Goal: Task Accomplishment & Management: Use online tool/utility

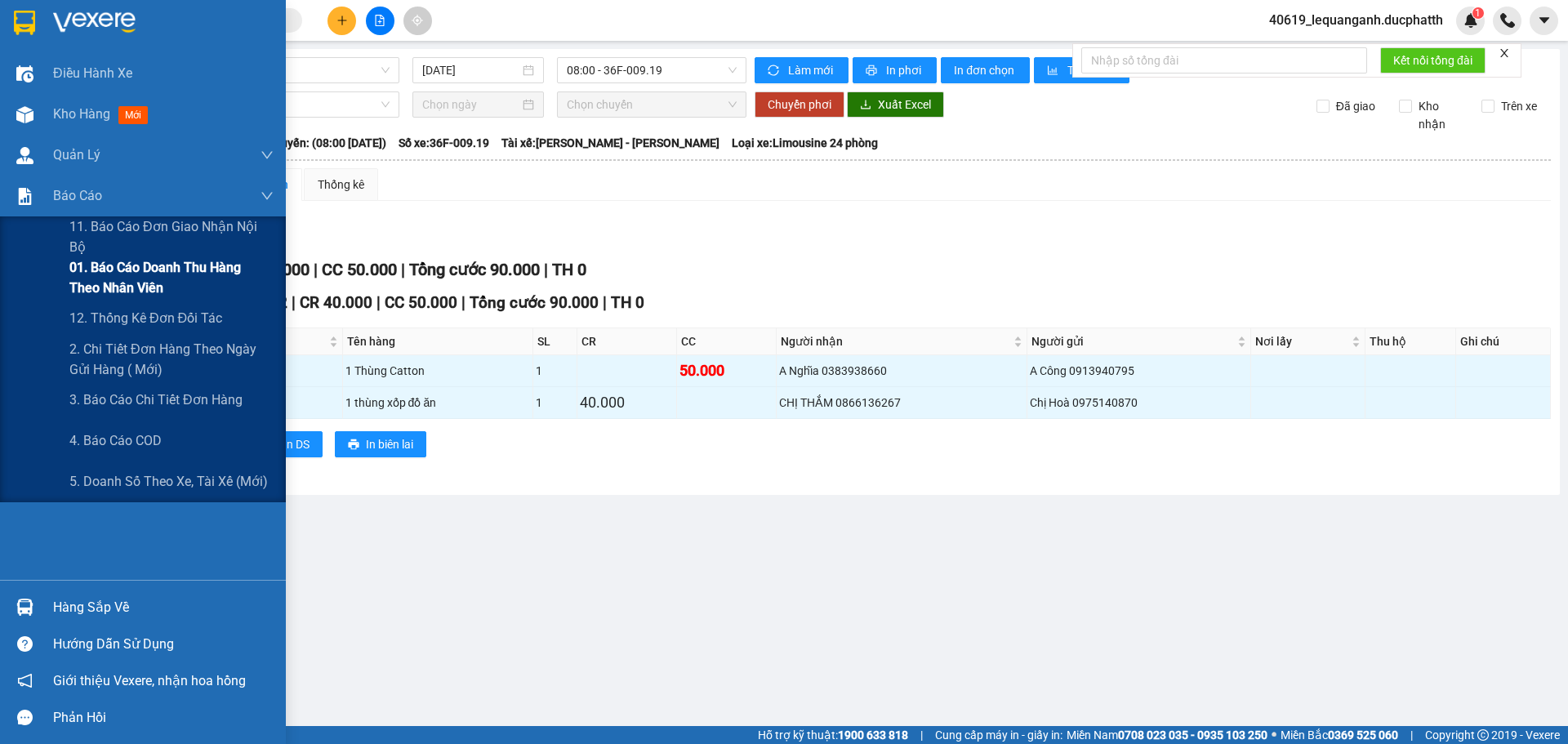
click at [120, 274] on span "01. Báo cáo doanh thu hàng theo nhân viên" at bounding box center [171, 277] width 204 height 40
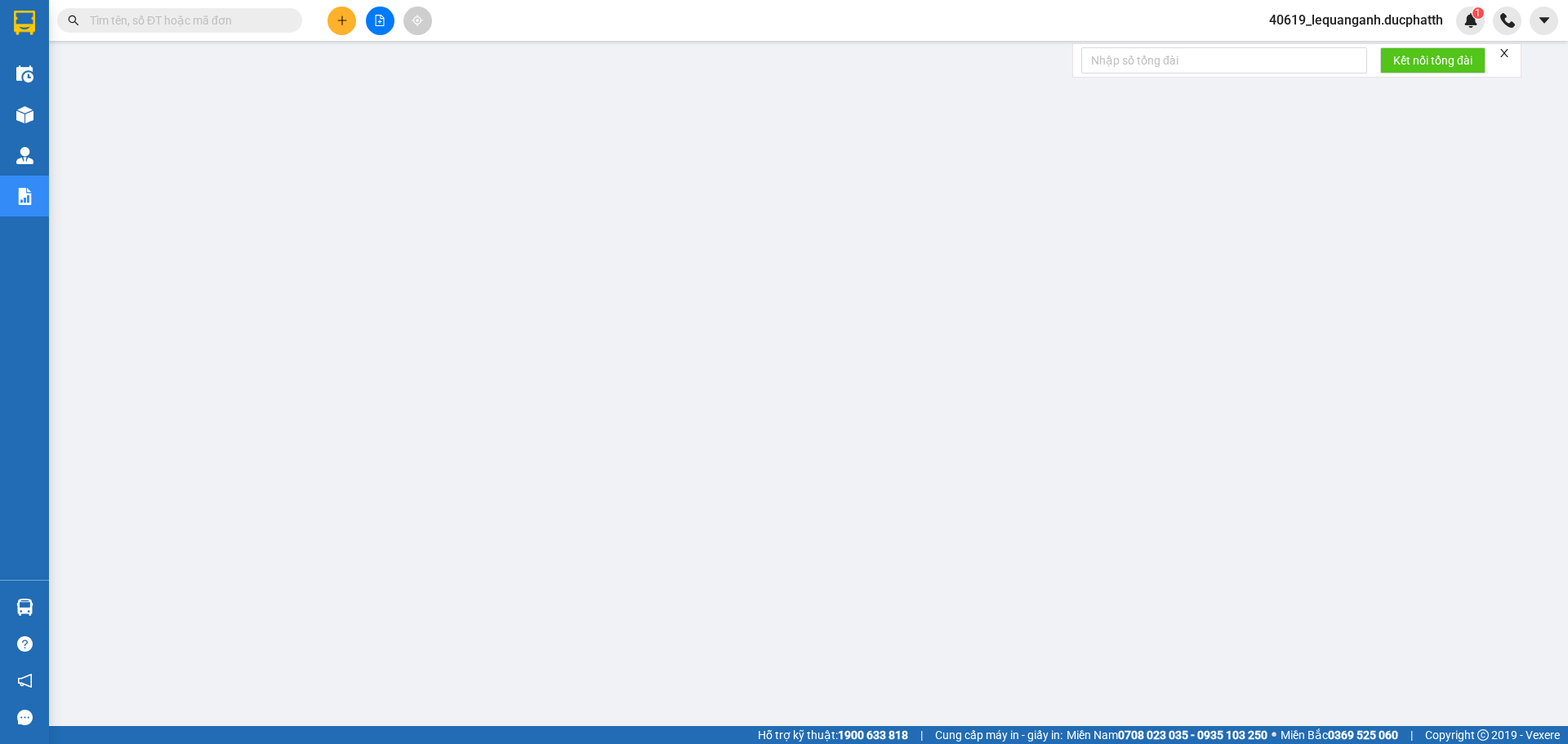
click at [1415, 17] on span "40619_lequanganh.ducphatth" at bounding box center [1355, 20] width 200 height 21
click at [1319, 57] on span "Đăng xuất" at bounding box center [1362, 50] width 167 height 18
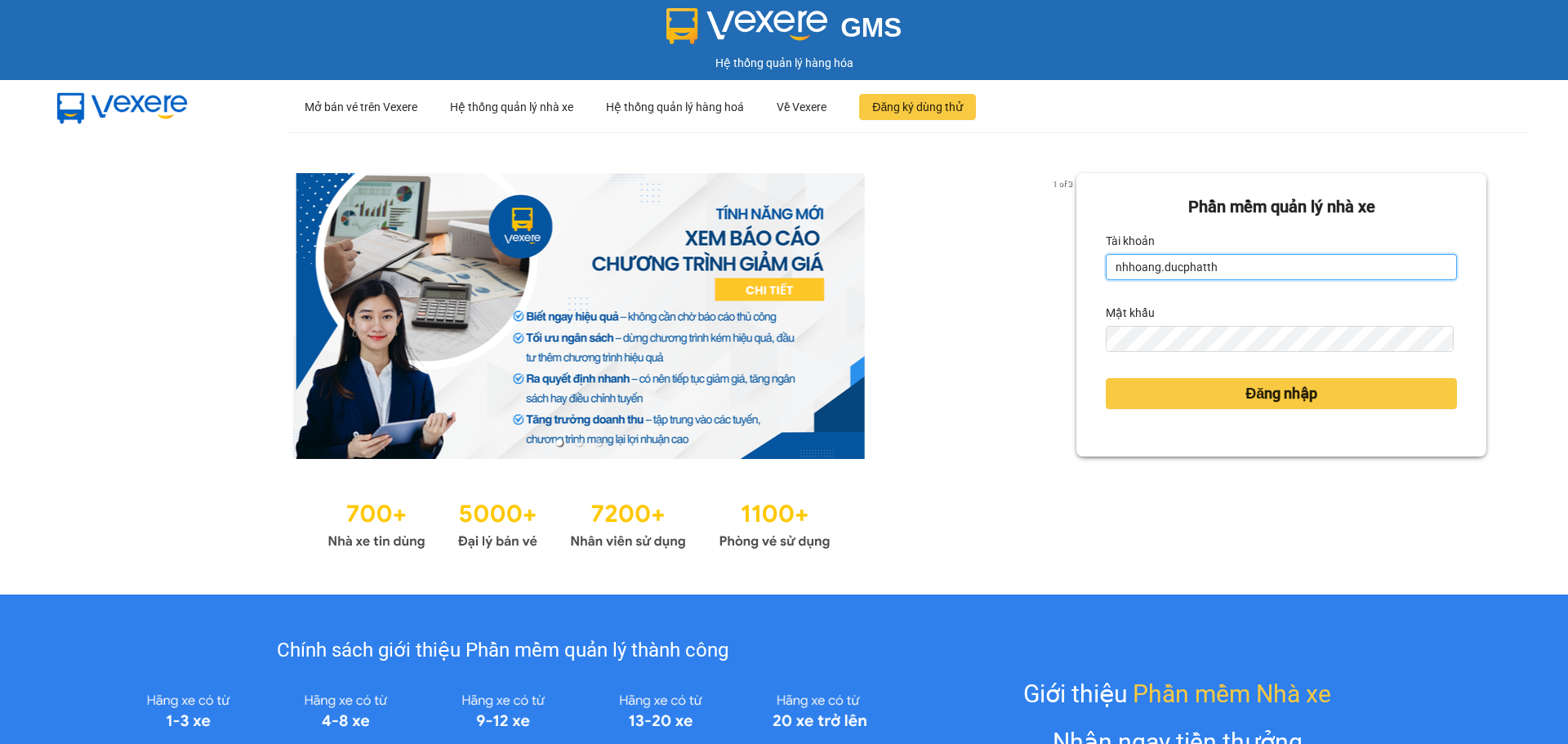
drag, startPoint x: 1150, startPoint y: 272, endPoint x: 1122, endPoint y: 275, distance: 28.2
click at [1122, 275] on input "nhhoang.ducphatth" at bounding box center [1281, 267] width 351 height 26
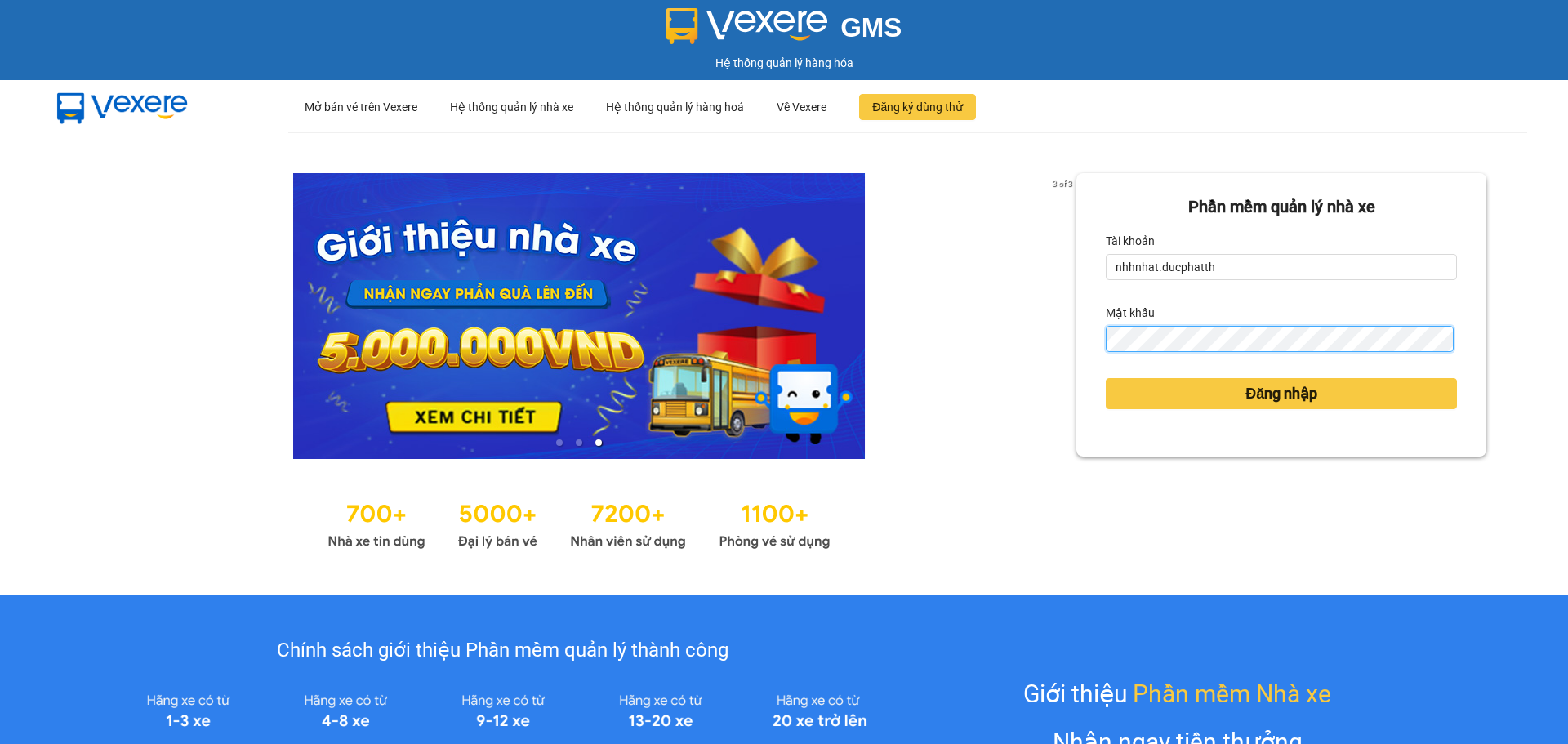
click at [1081, 353] on div "Phần mềm quản lý nhà xe Tài khoản nhhnhat.ducphatth Mật khẩu Đăng nhập" at bounding box center [1280, 315] width 409 height 283
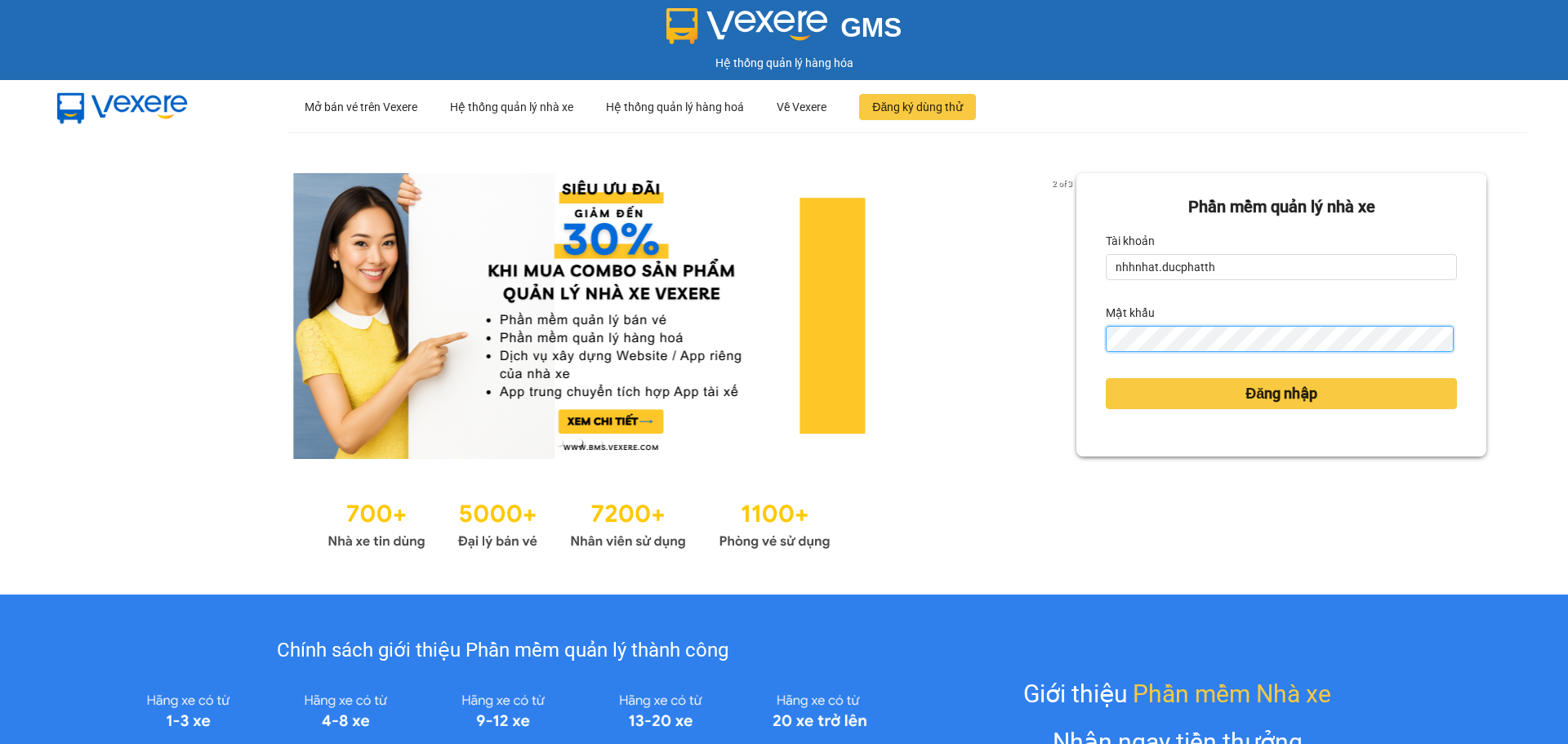
click at [1106, 379] on button "Đăng nhập" at bounding box center [1281, 394] width 351 height 31
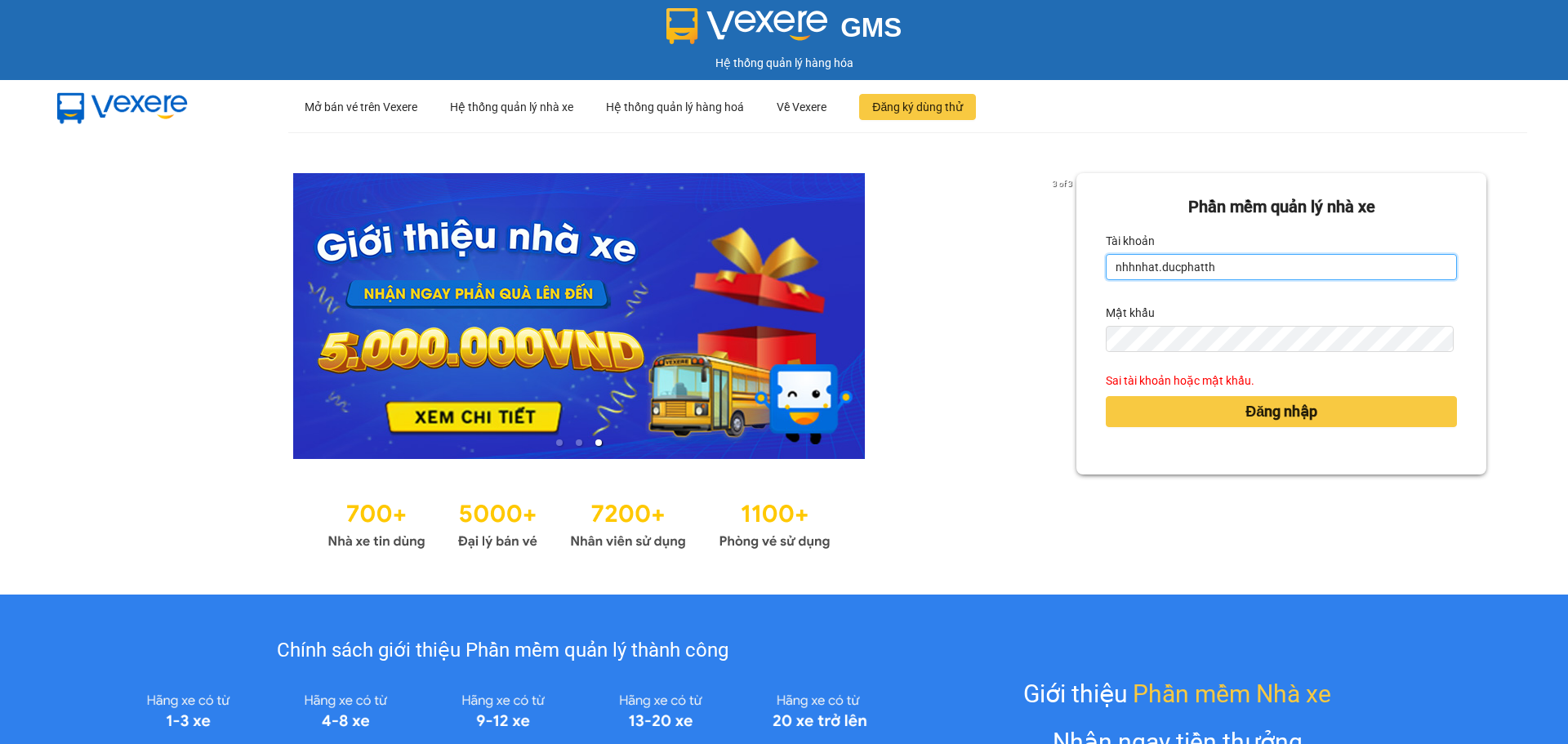
click at [1120, 271] on input "nhhnhat.ducphatth" at bounding box center [1281, 267] width 351 height 26
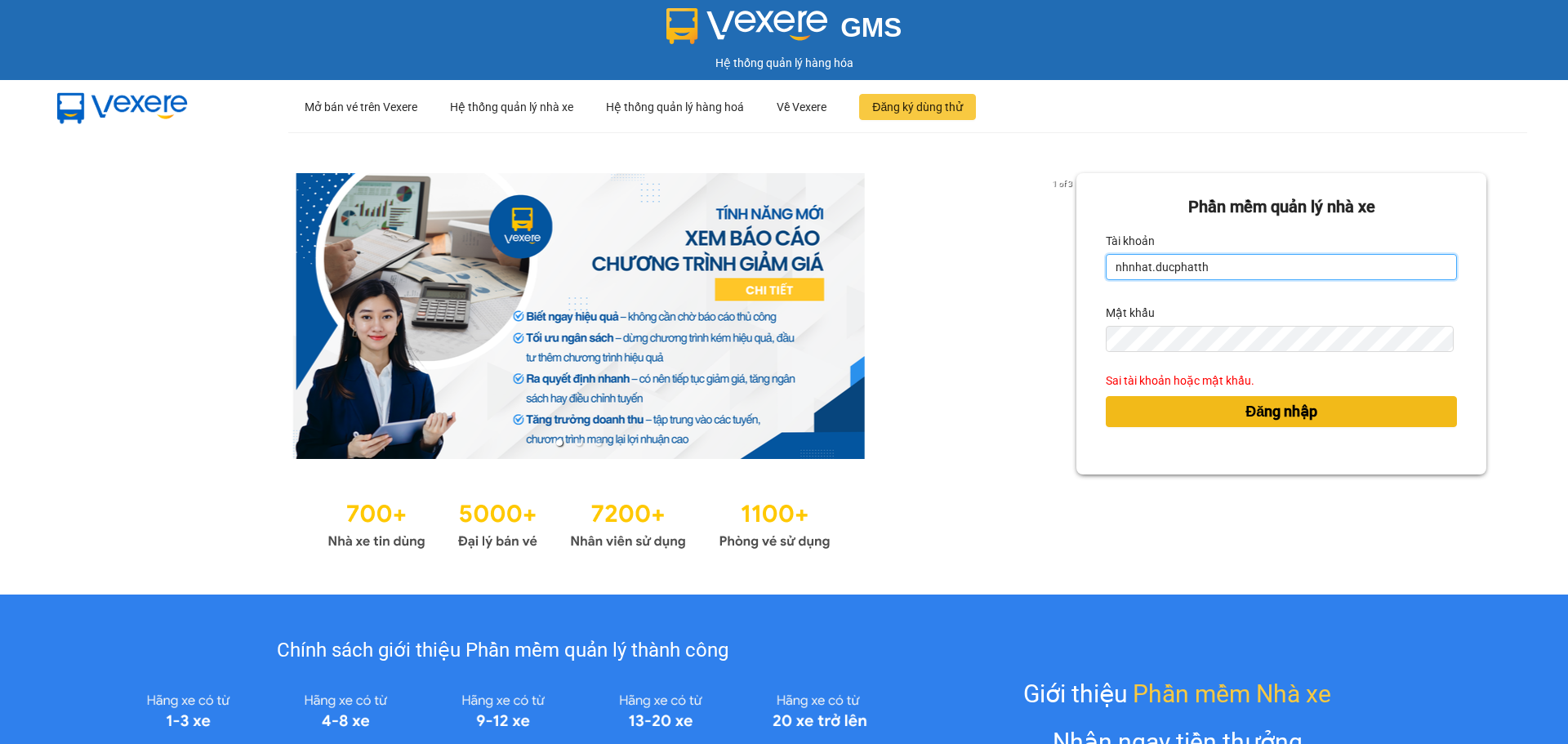
type input "nhnhat.ducphatth"
click at [1296, 421] on span "Đăng nhập" at bounding box center [1281, 412] width 72 height 23
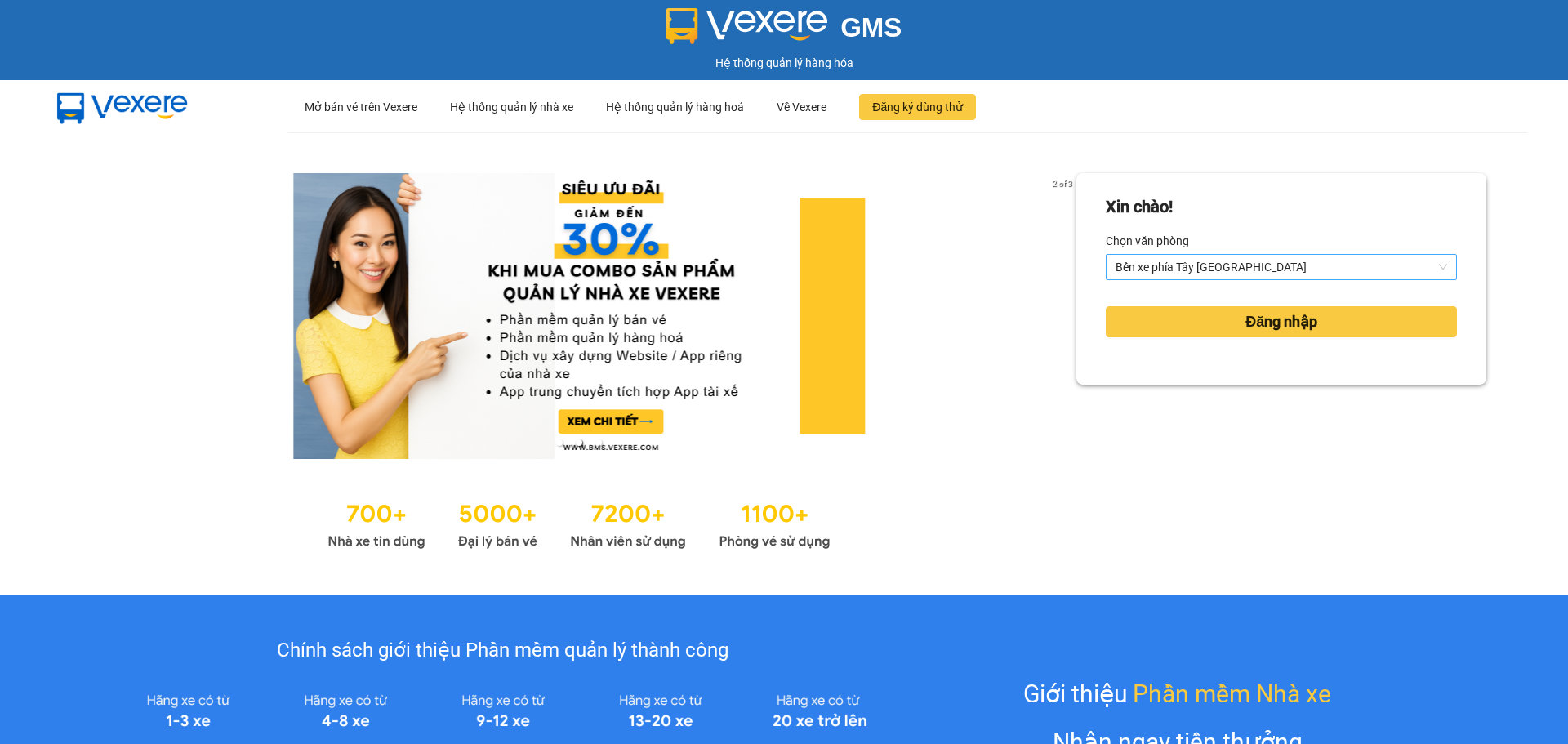
click at [1188, 271] on span "Bến xe phía Tây [GEOGRAPHIC_DATA]" at bounding box center [1281, 267] width 331 height 24
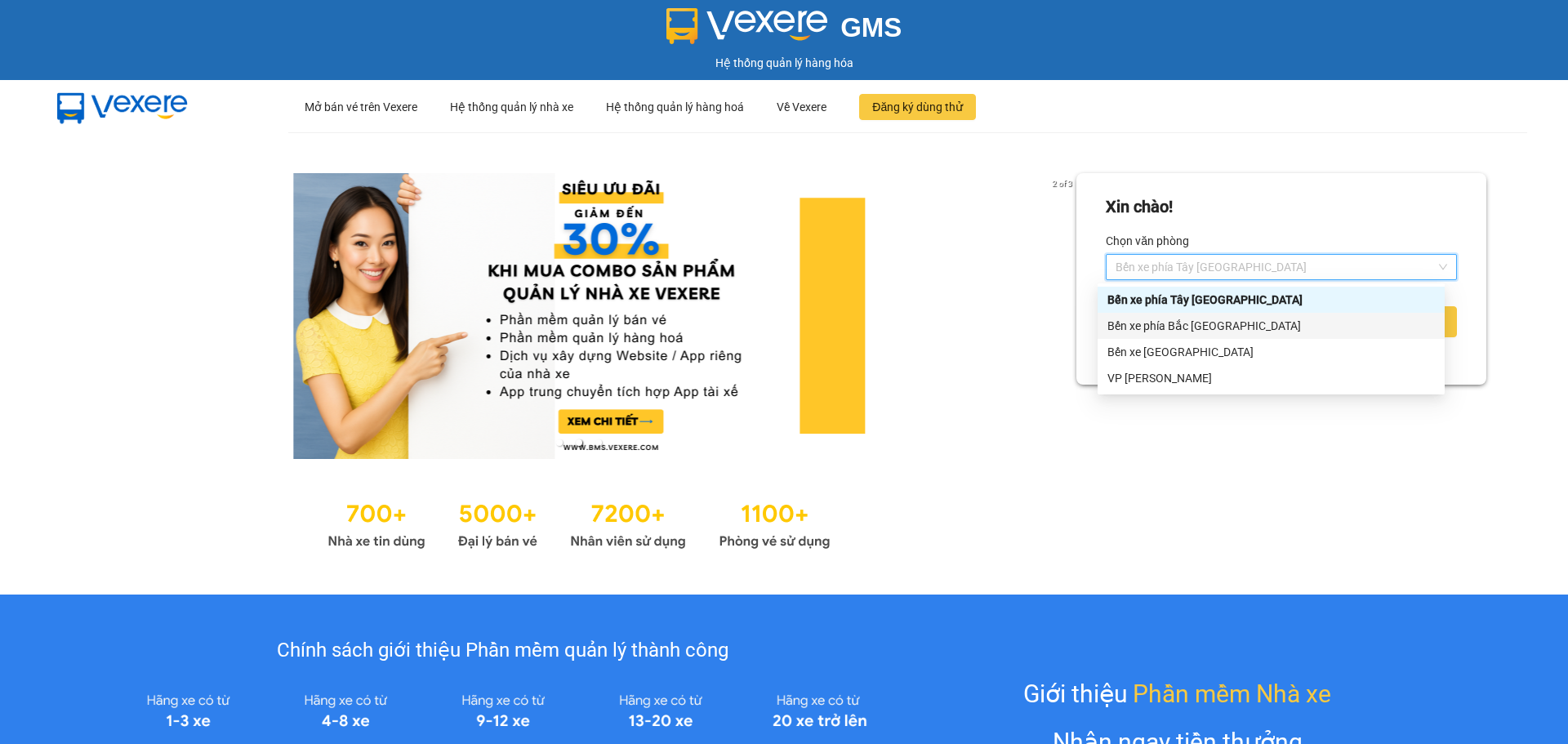
drag, startPoint x: 1171, startPoint y: 324, endPoint x: 1192, endPoint y: 330, distance: 21.8
click at [1171, 324] on div "Bến xe phía Bắc [GEOGRAPHIC_DATA]" at bounding box center [1271, 326] width 328 height 18
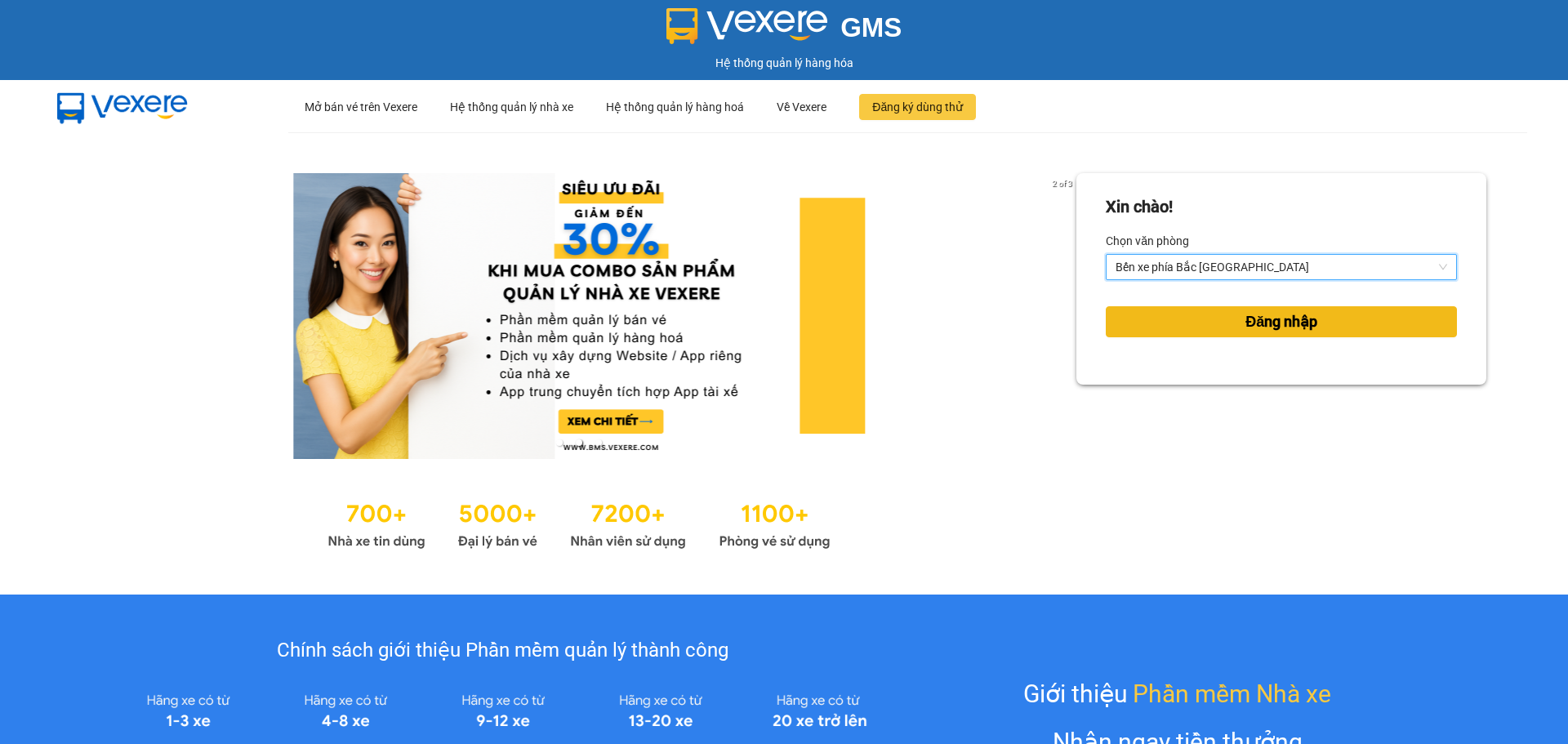
click at [1310, 334] on button "Đăng nhập" at bounding box center [1281, 321] width 351 height 31
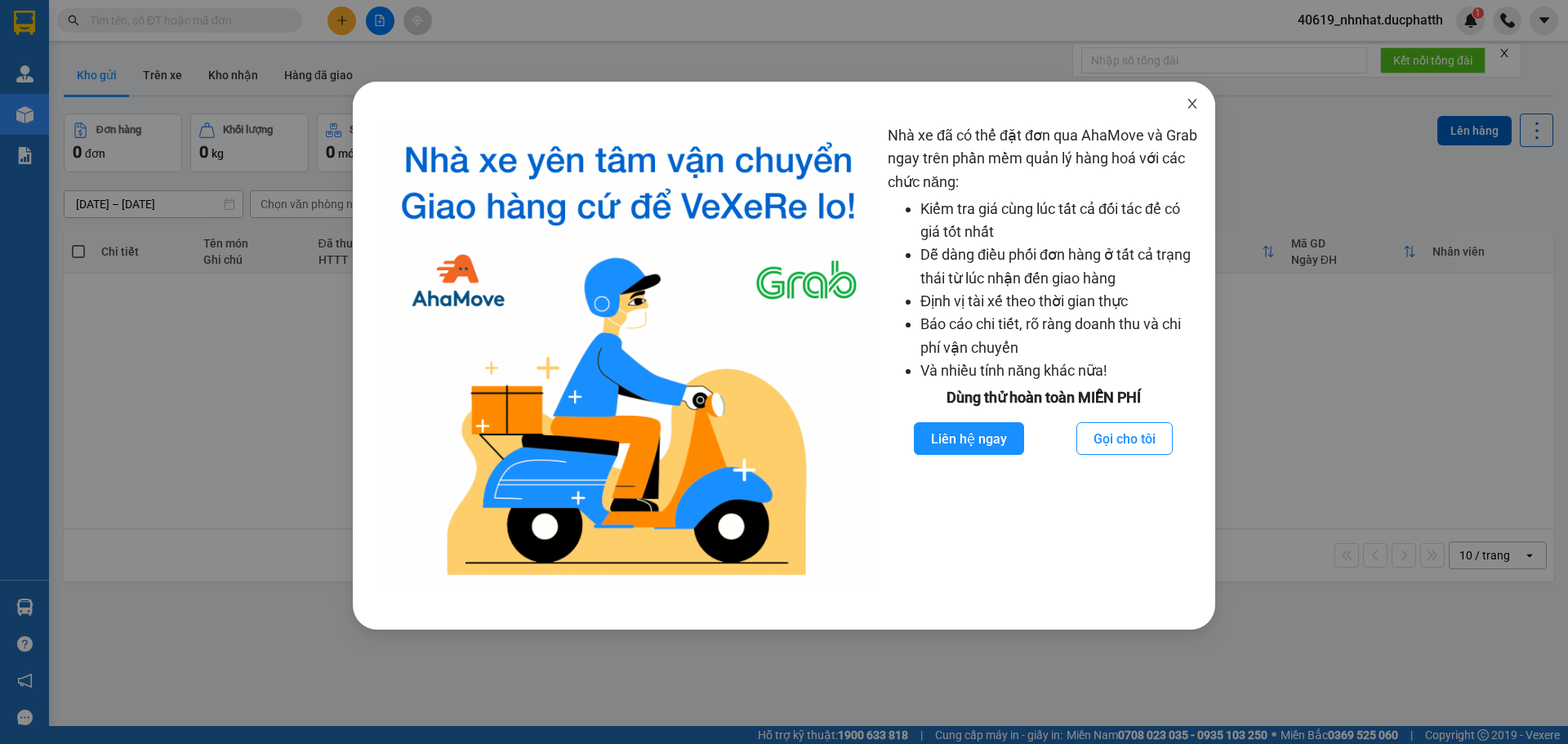
click at [1194, 110] on icon "close" at bounding box center [1192, 104] width 13 height 13
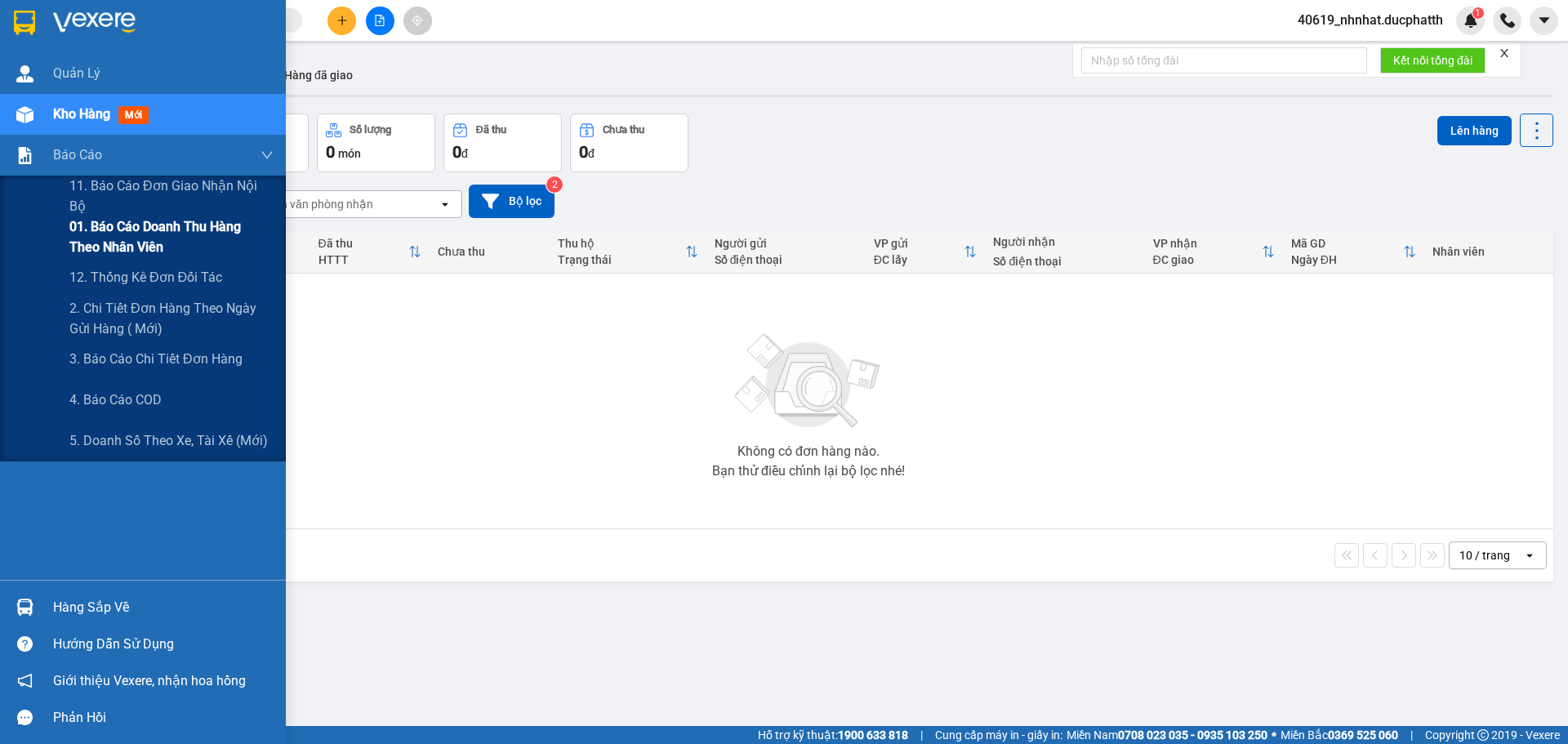
click at [145, 230] on span "01. Báo cáo doanh thu hàng theo nhân viên" at bounding box center [171, 236] width 204 height 40
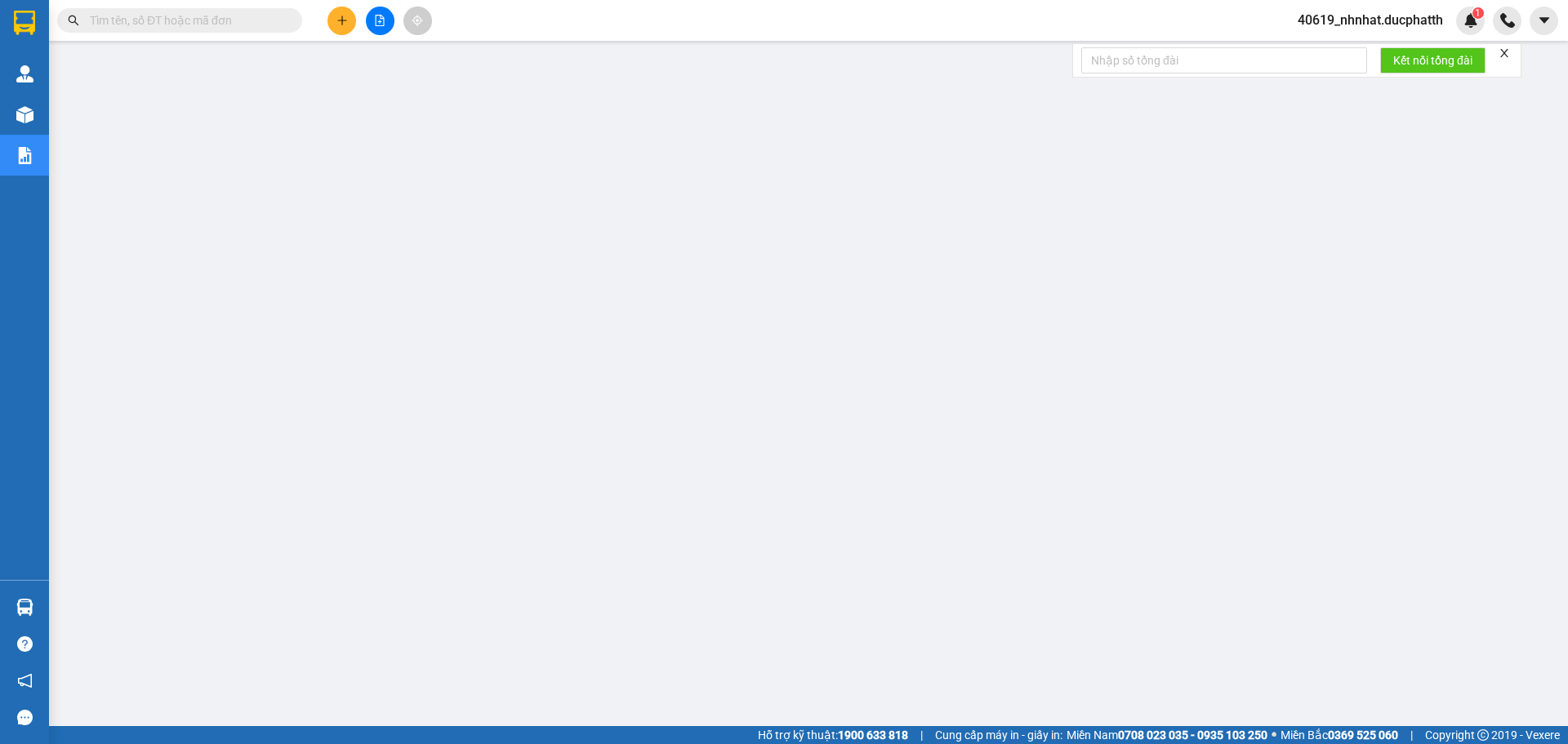
click at [379, 24] on icon "file-add" at bounding box center [379, 21] width 11 height 11
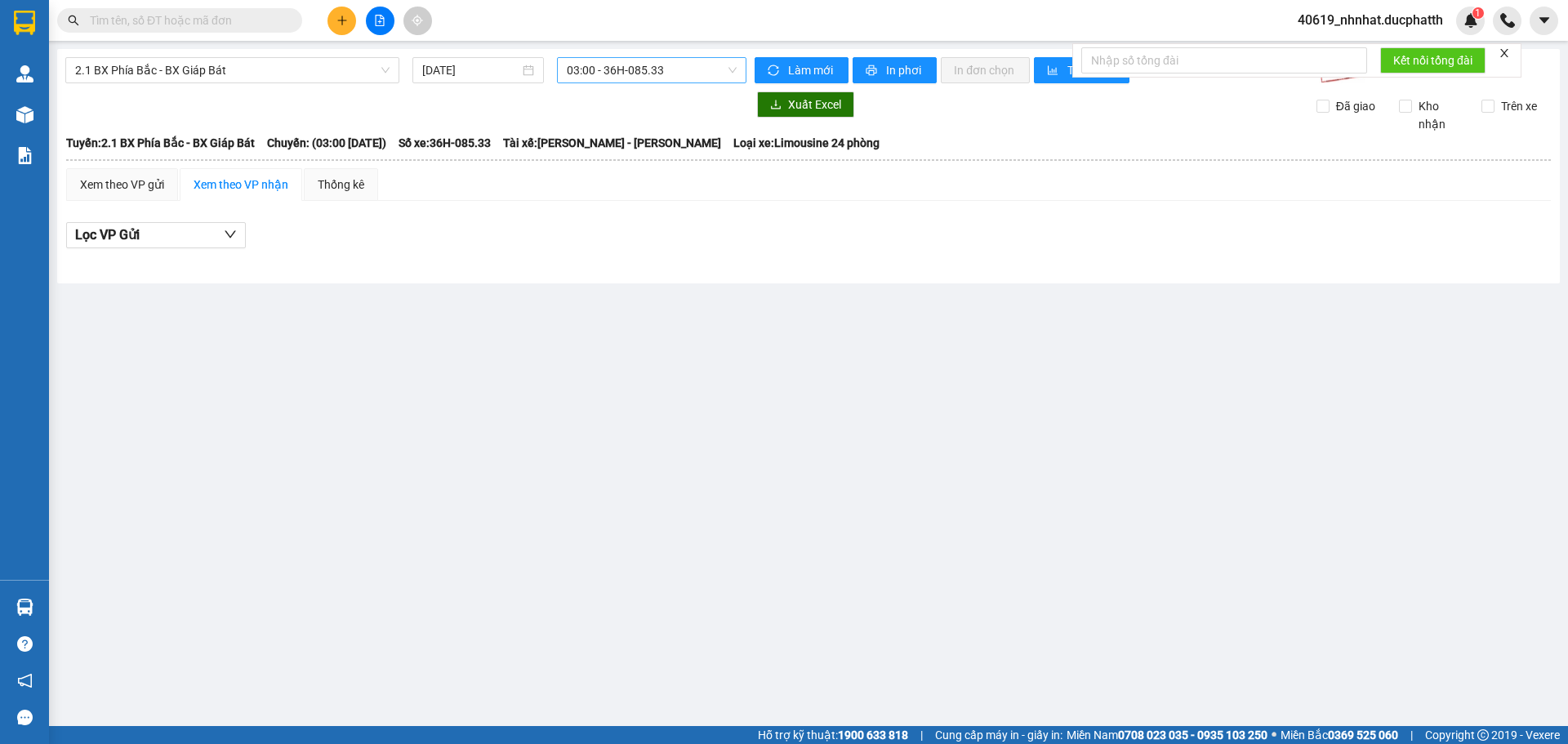
click at [621, 66] on span "03:00 - 36H-085.33" at bounding box center [651, 71] width 169 height 24
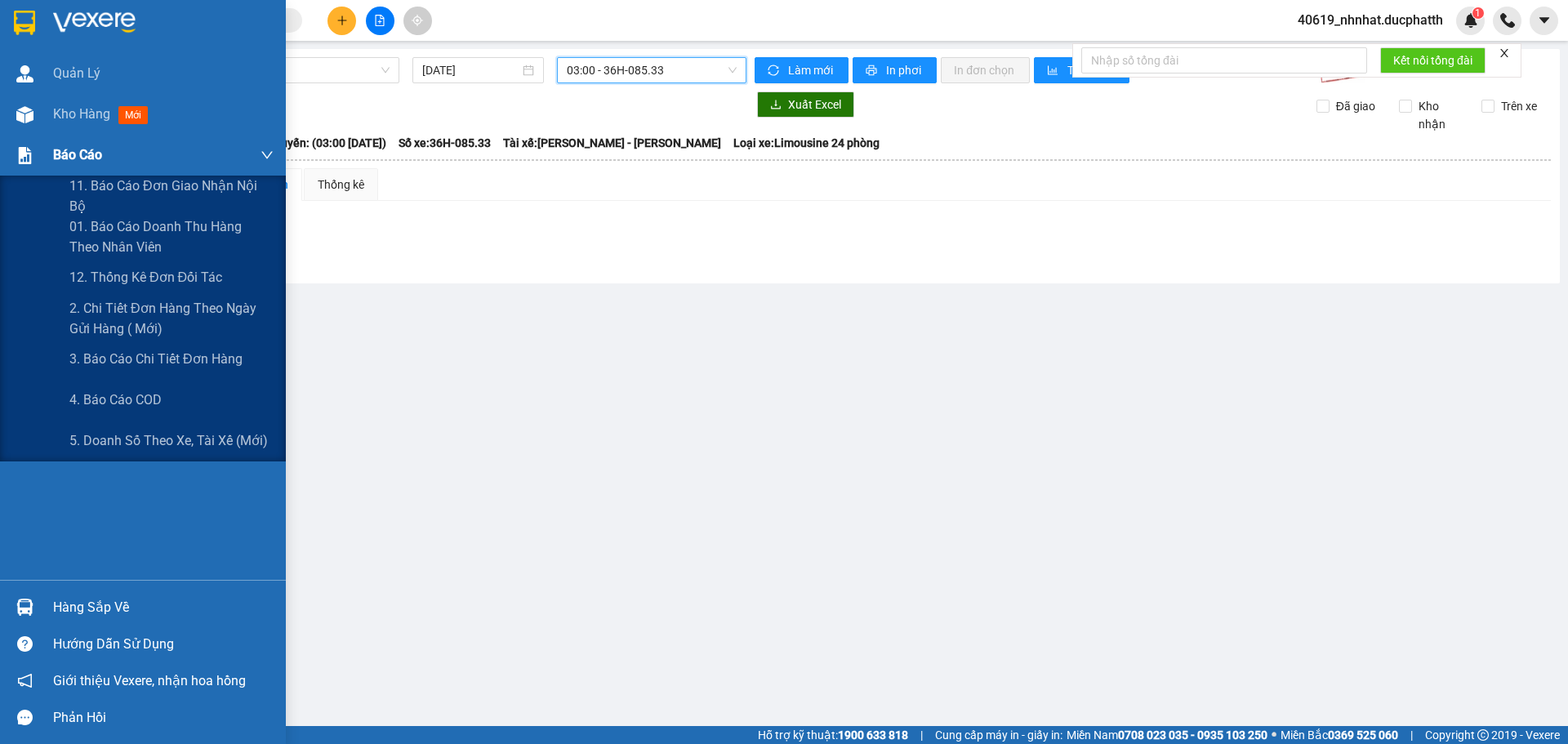
click at [85, 151] on span "Báo cáo" at bounding box center [77, 155] width 49 height 21
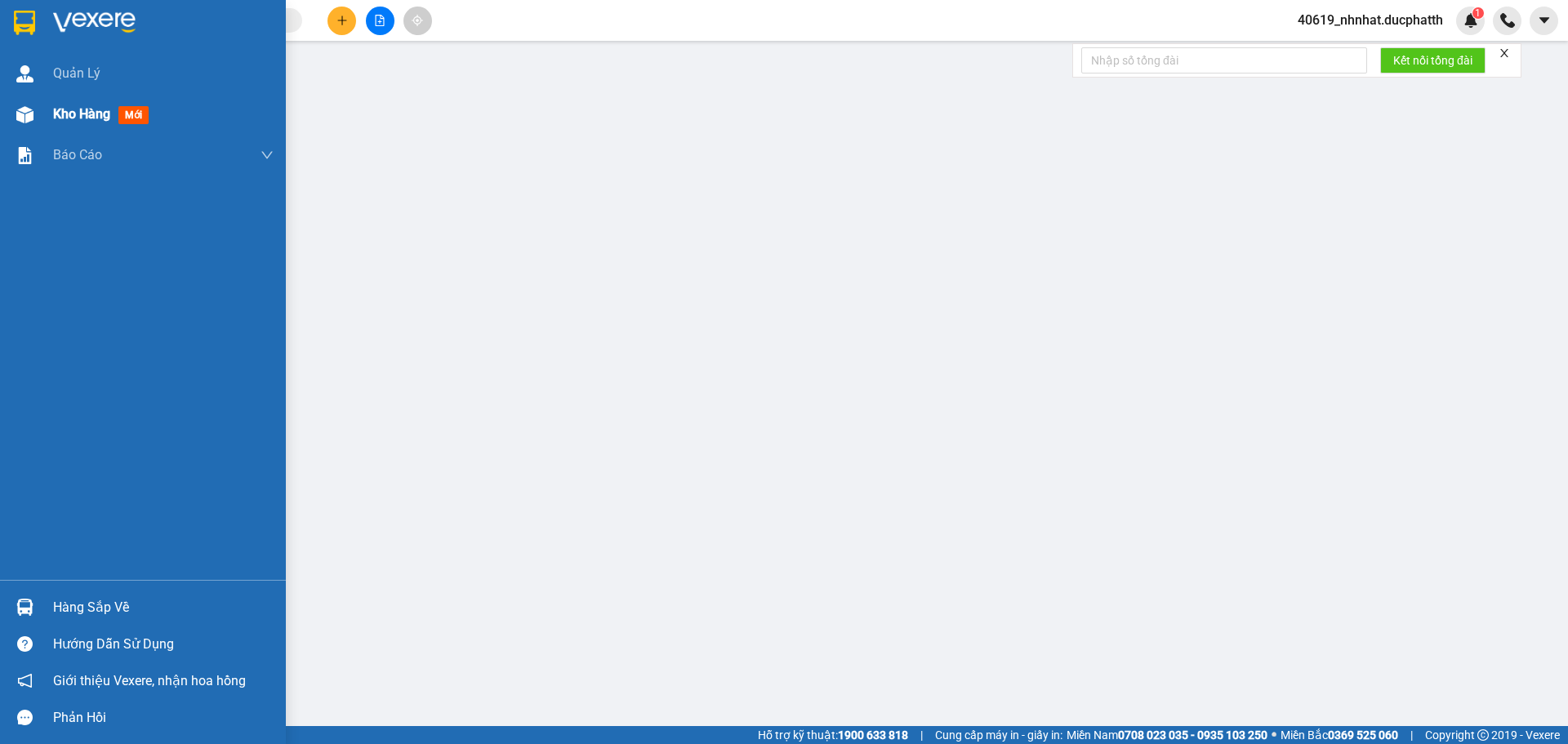
click at [139, 111] on span "mới" at bounding box center [134, 115] width 30 height 18
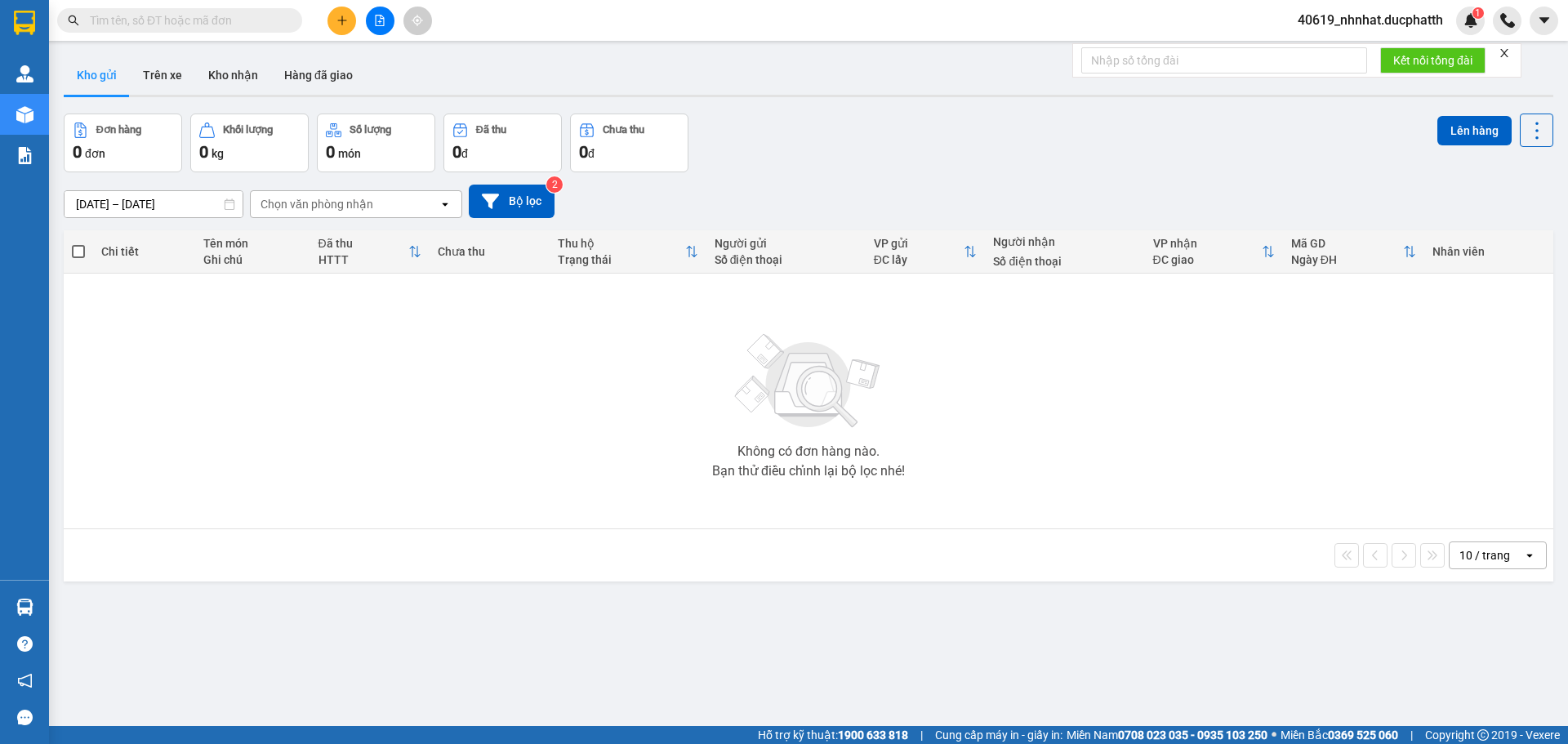
click at [130, 203] on input "[DATE] – [DATE]" at bounding box center [153, 204] width 178 height 26
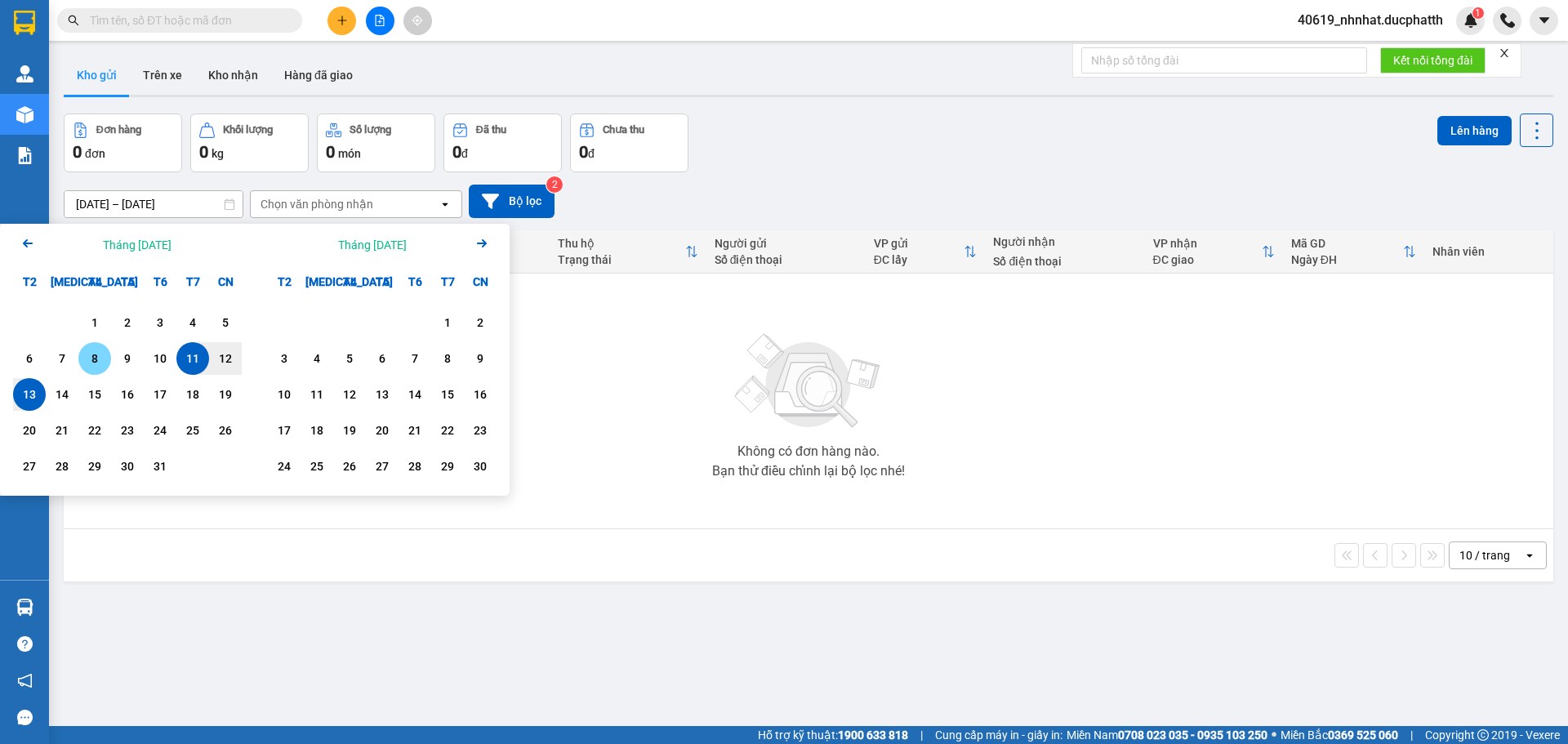
click at [100, 361] on div "8" at bounding box center [94, 358] width 23 height 20
type input "[DATE] – / /"
click at [751, 412] on img at bounding box center [808, 380] width 164 height 114
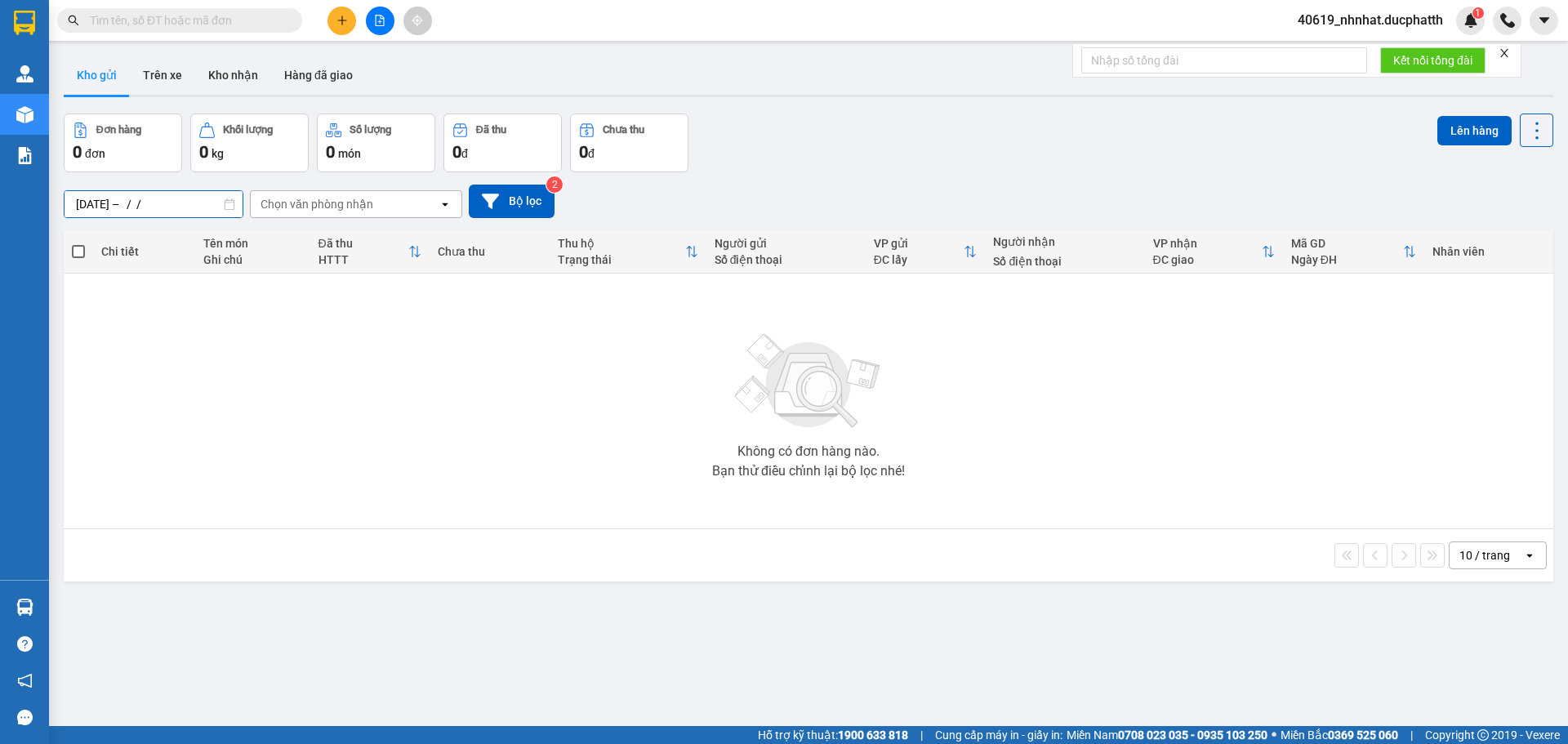
click at [197, 202] on input "[DATE] – / /" at bounding box center [153, 204] width 178 height 26
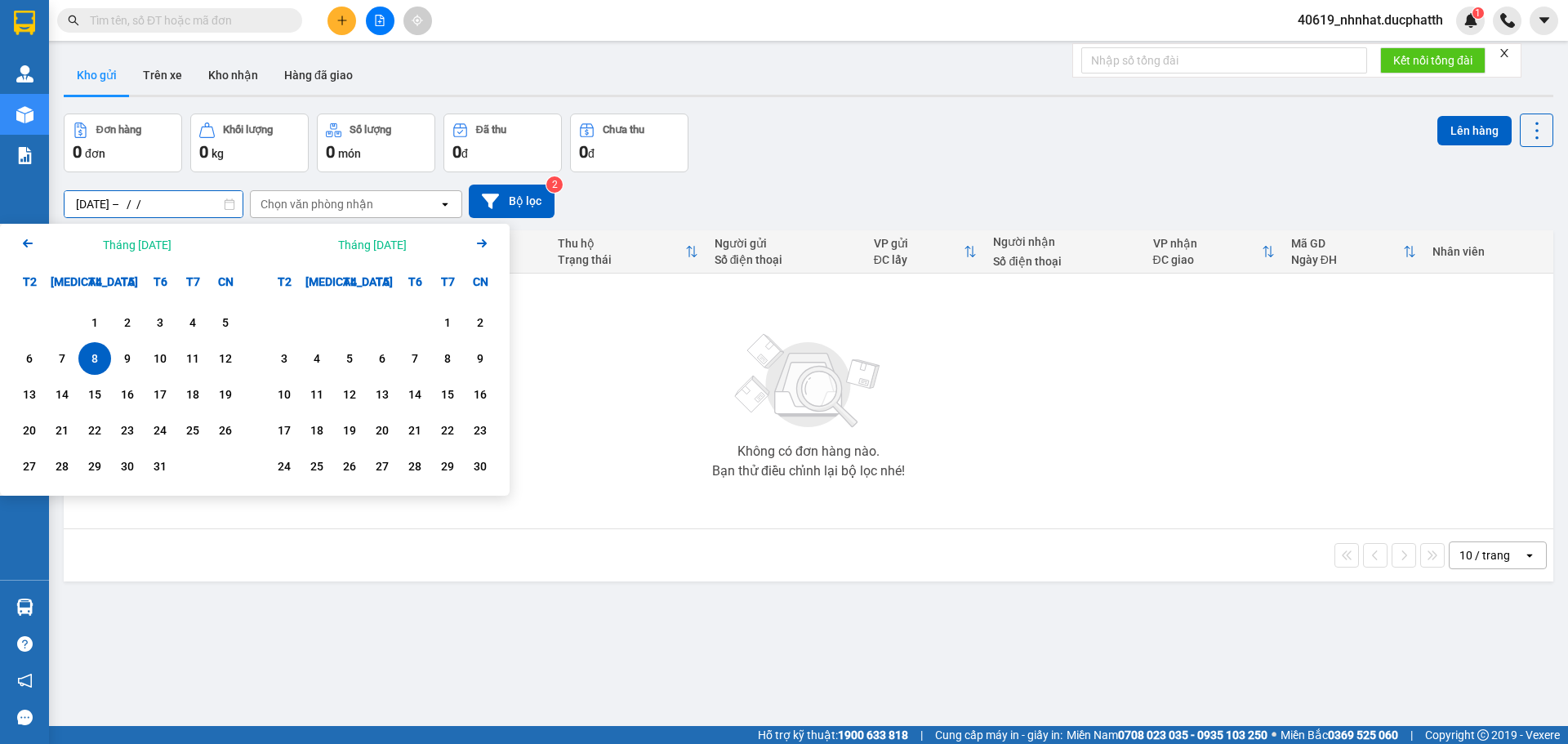
click at [764, 394] on img at bounding box center [808, 380] width 164 height 114
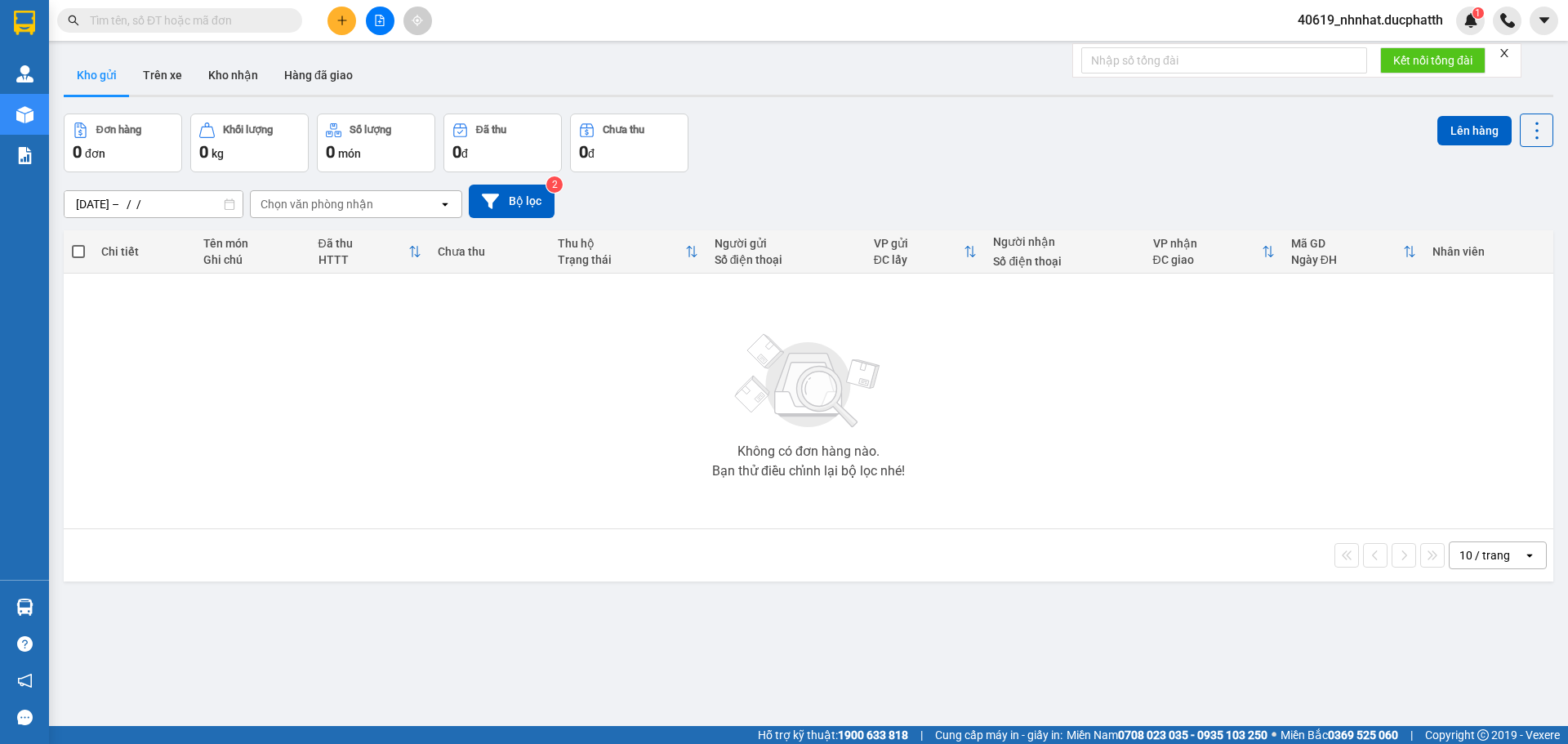
click at [289, 202] on div "Chọn văn phòng nhận" at bounding box center [317, 203] width 113 height 16
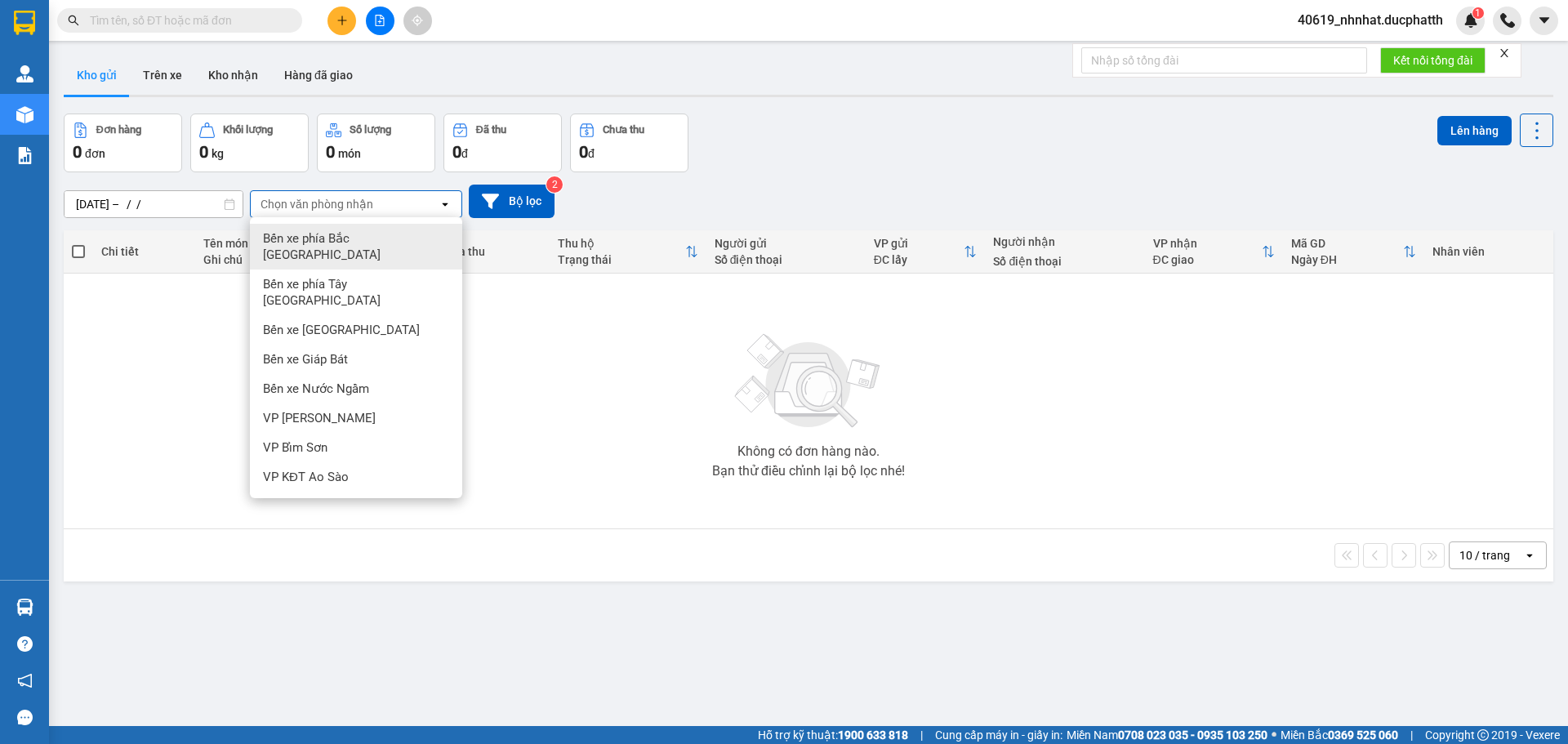
click at [343, 243] on span "Bến xe phía Bắc [GEOGRAPHIC_DATA]" at bounding box center [359, 247] width 193 height 33
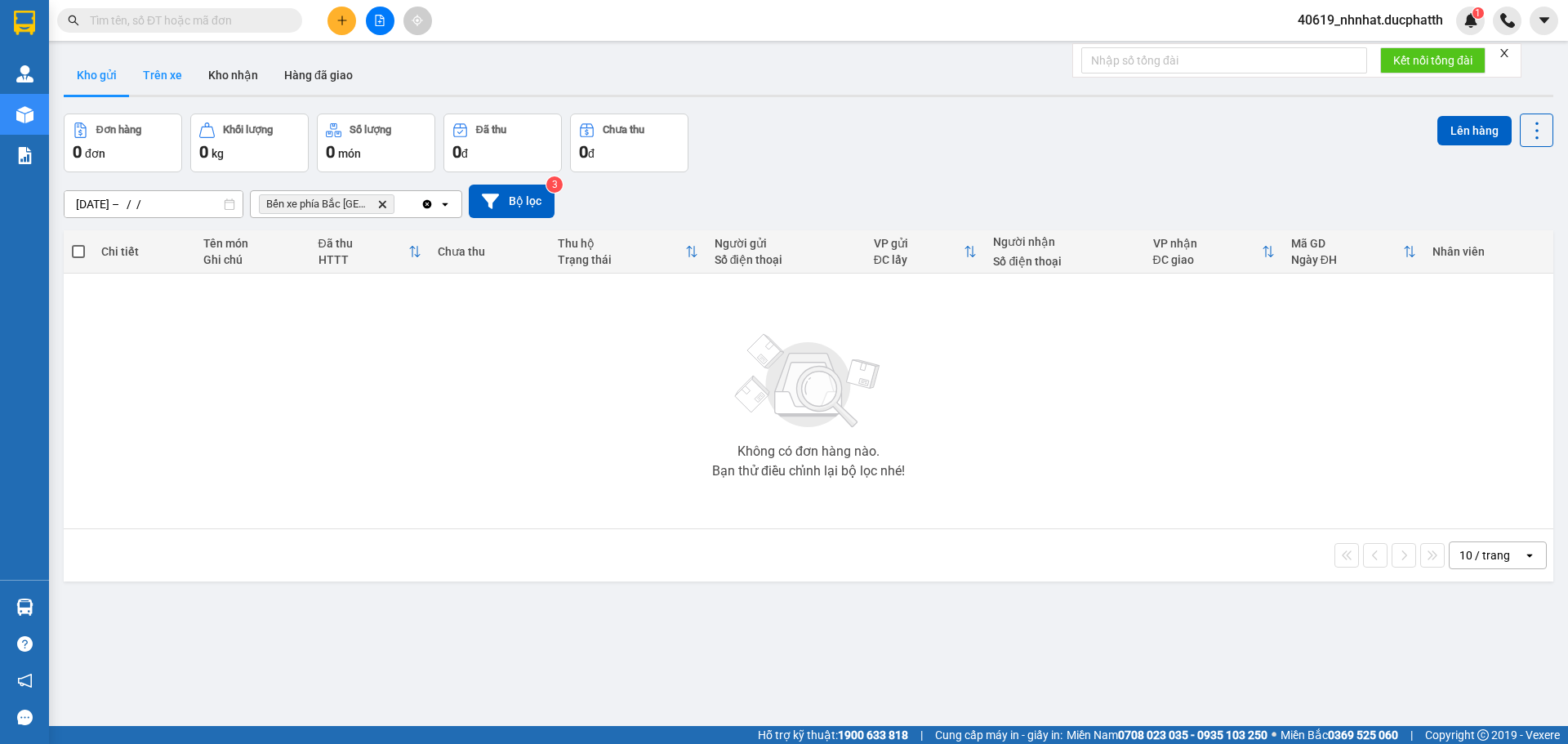
click at [168, 76] on button "Trên xe" at bounding box center [162, 75] width 65 height 40
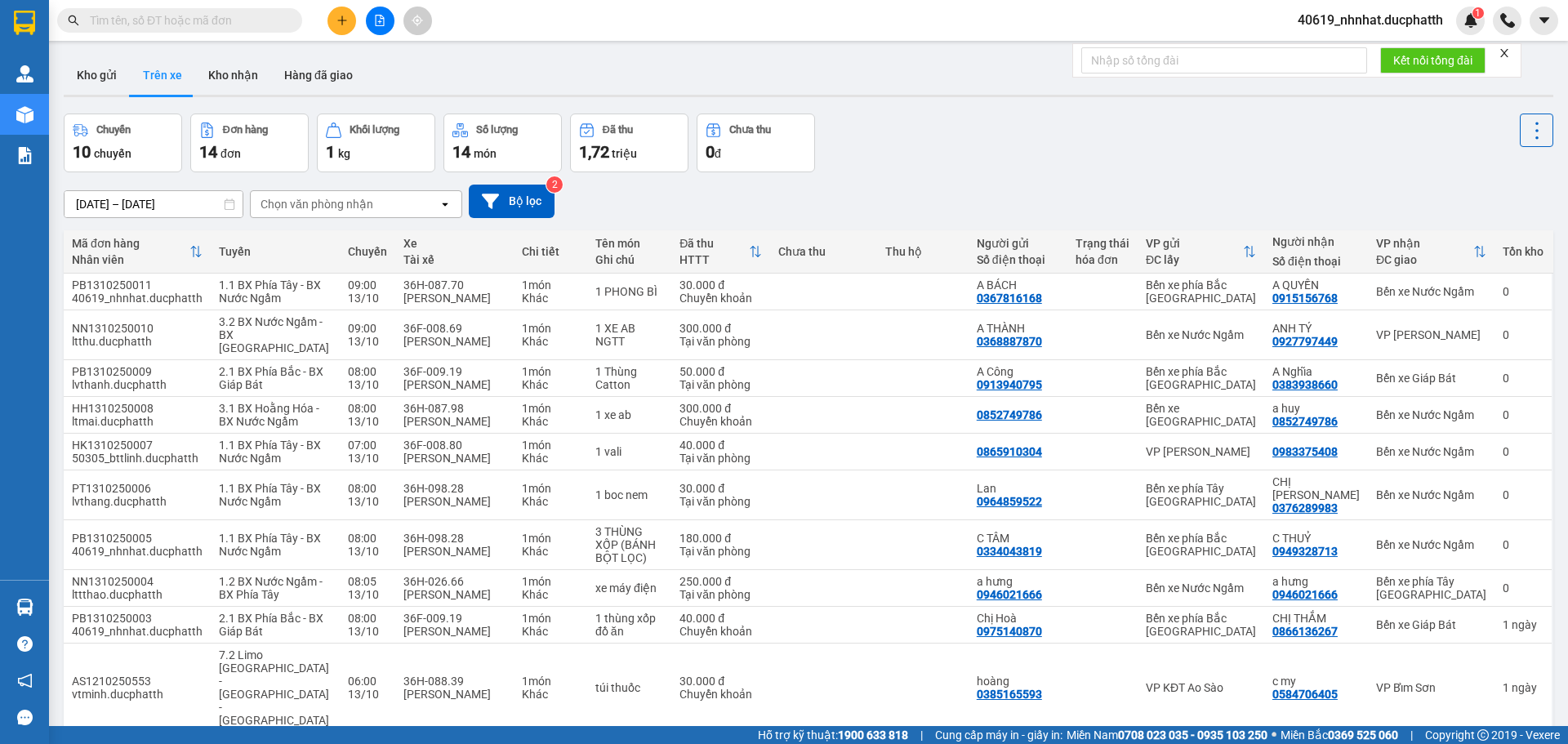
click at [398, 204] on div "Chọn văn phòng nhận" at bounding box center [344, 204] width 188 height 26
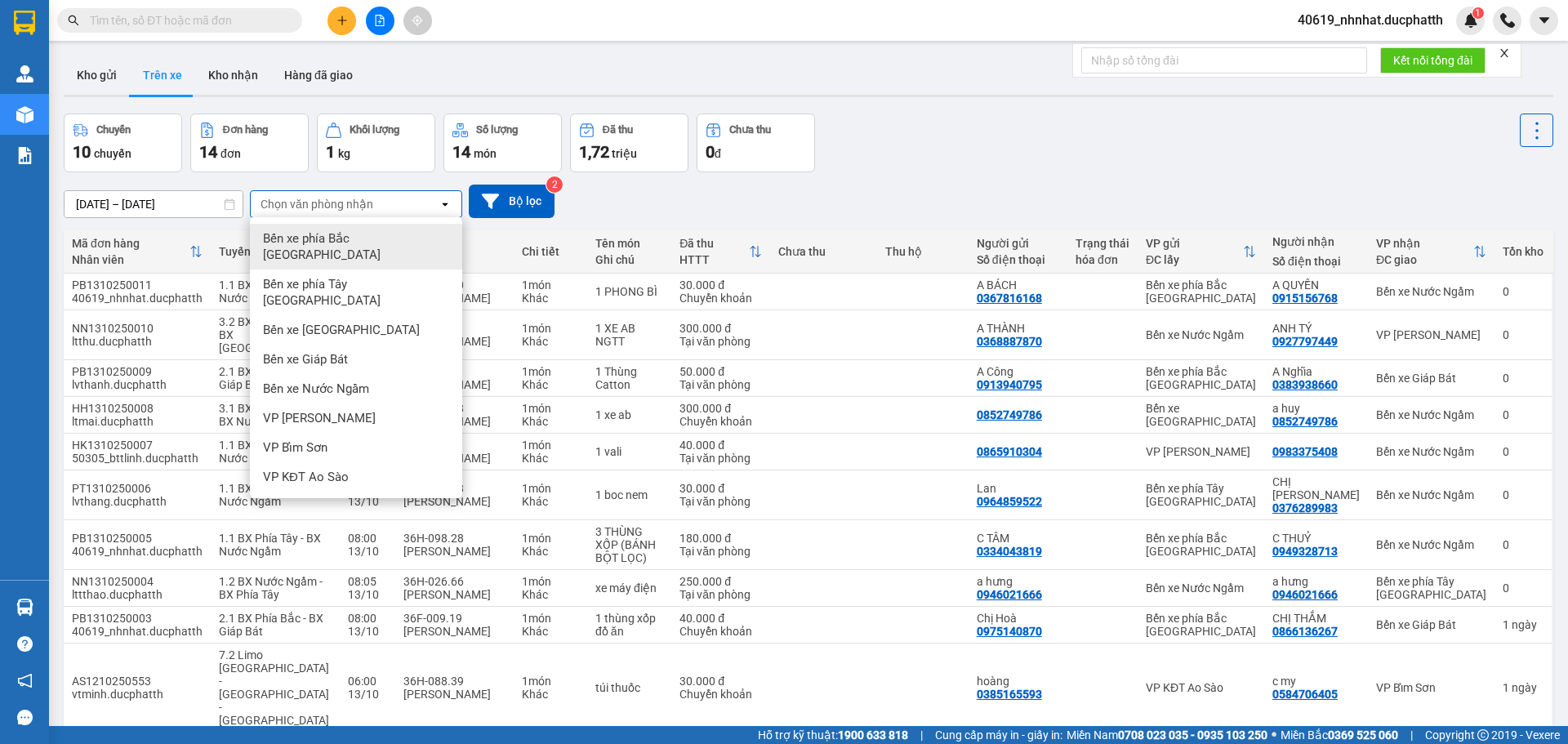
click at [336, 240] on span "Bến xe phía Bắc [GEOGRAPHIC_DATA]" at bounding box center [359, 247] width 193 height 33
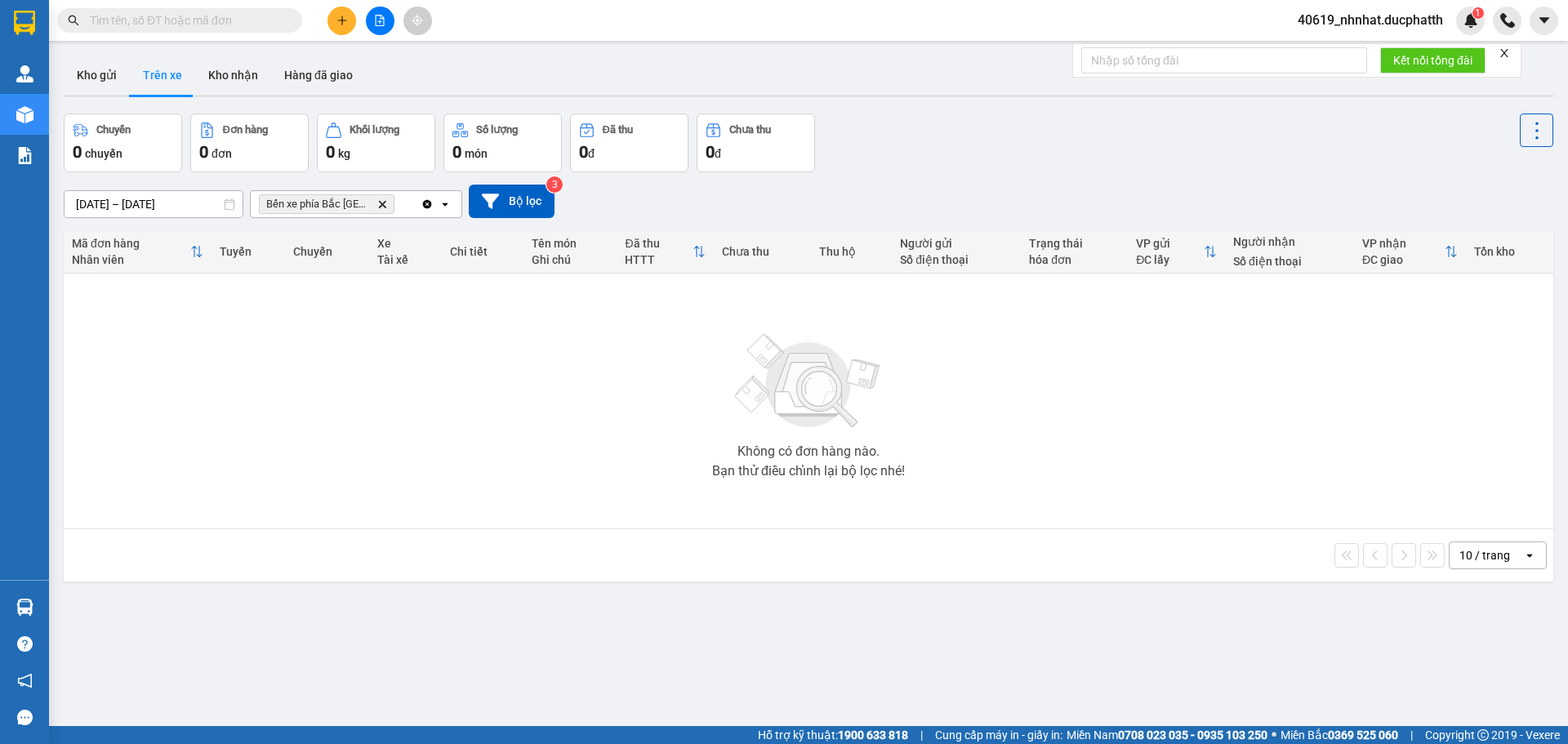
click at [108, 204] on input "[DATE] – [DATE]" at bounding box center [153, 204] width 178 height 26
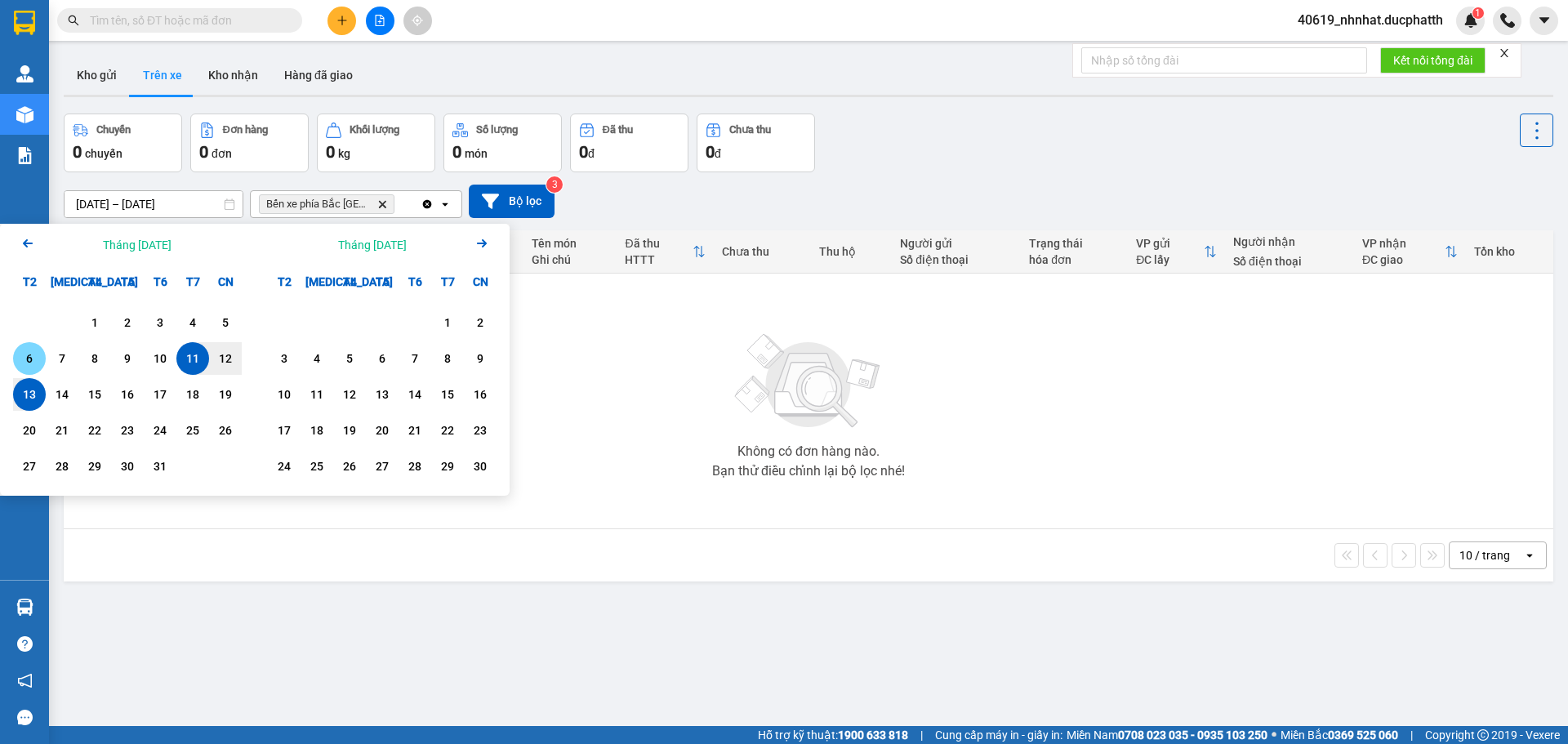
click at [34, 357] on div "6" at bounding box center [29, 358] width 23 height 20
click at [175, 205] on input "[DATE] – / /" at bounding box center [153, 204] width 178 height 26
click at [41, 394] on div "13" at bounding box center [29, 395] width 33 height 33
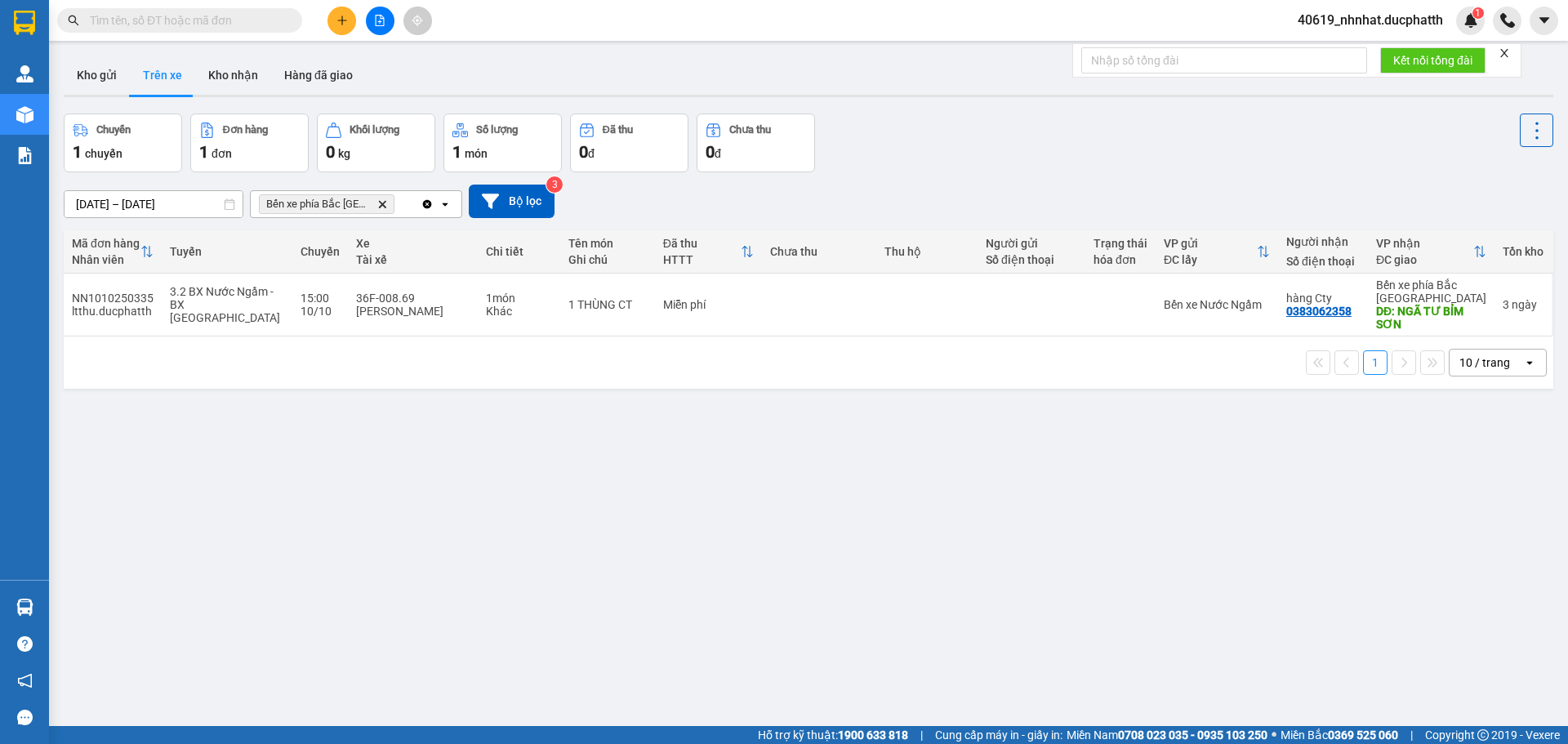
click at [79, 207] on input "[DATE] – [DATE]" at bounding box center [153, 204] width 178 height 26
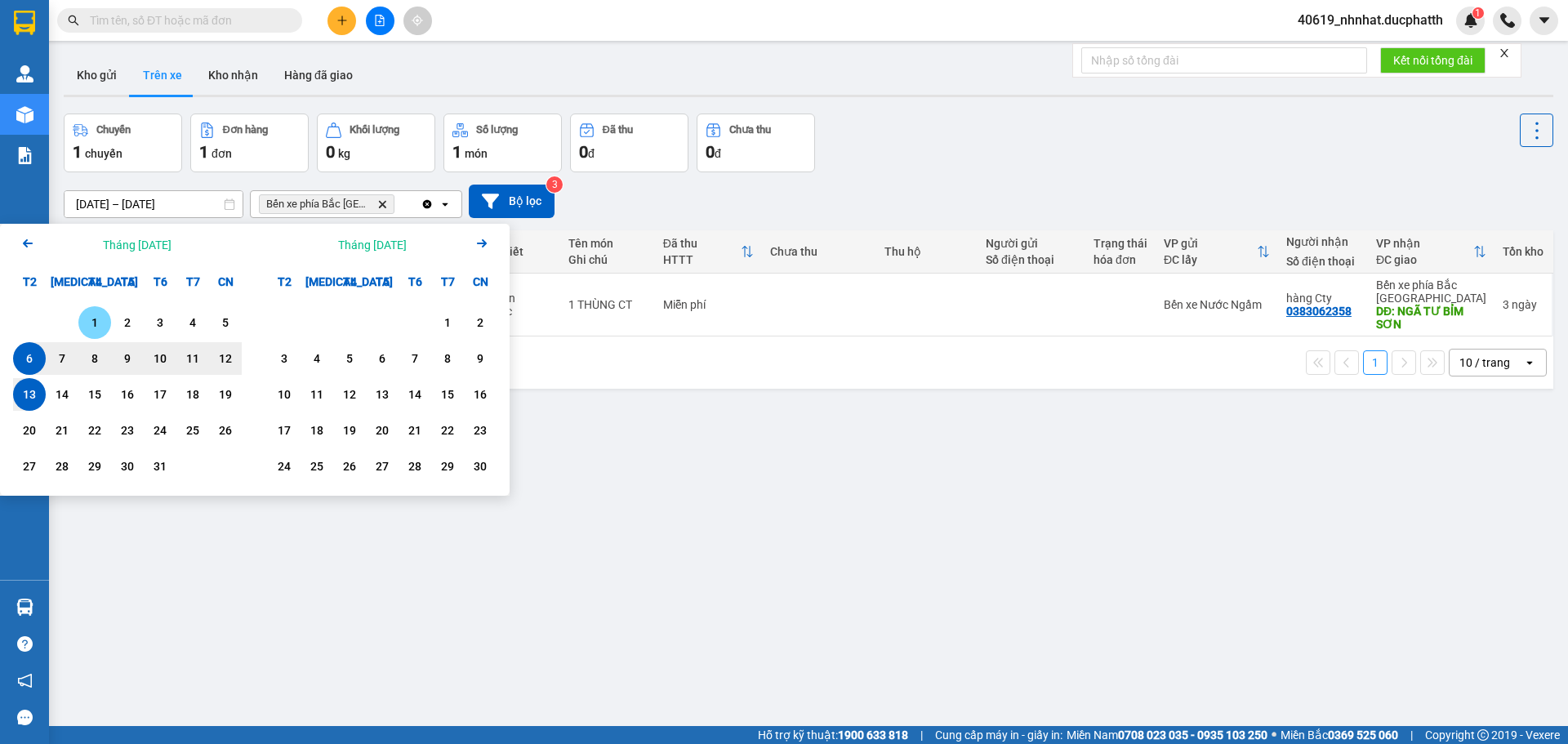
click at [98, 329] on div "1" at bounding box center [94, 322] width 23 height 20
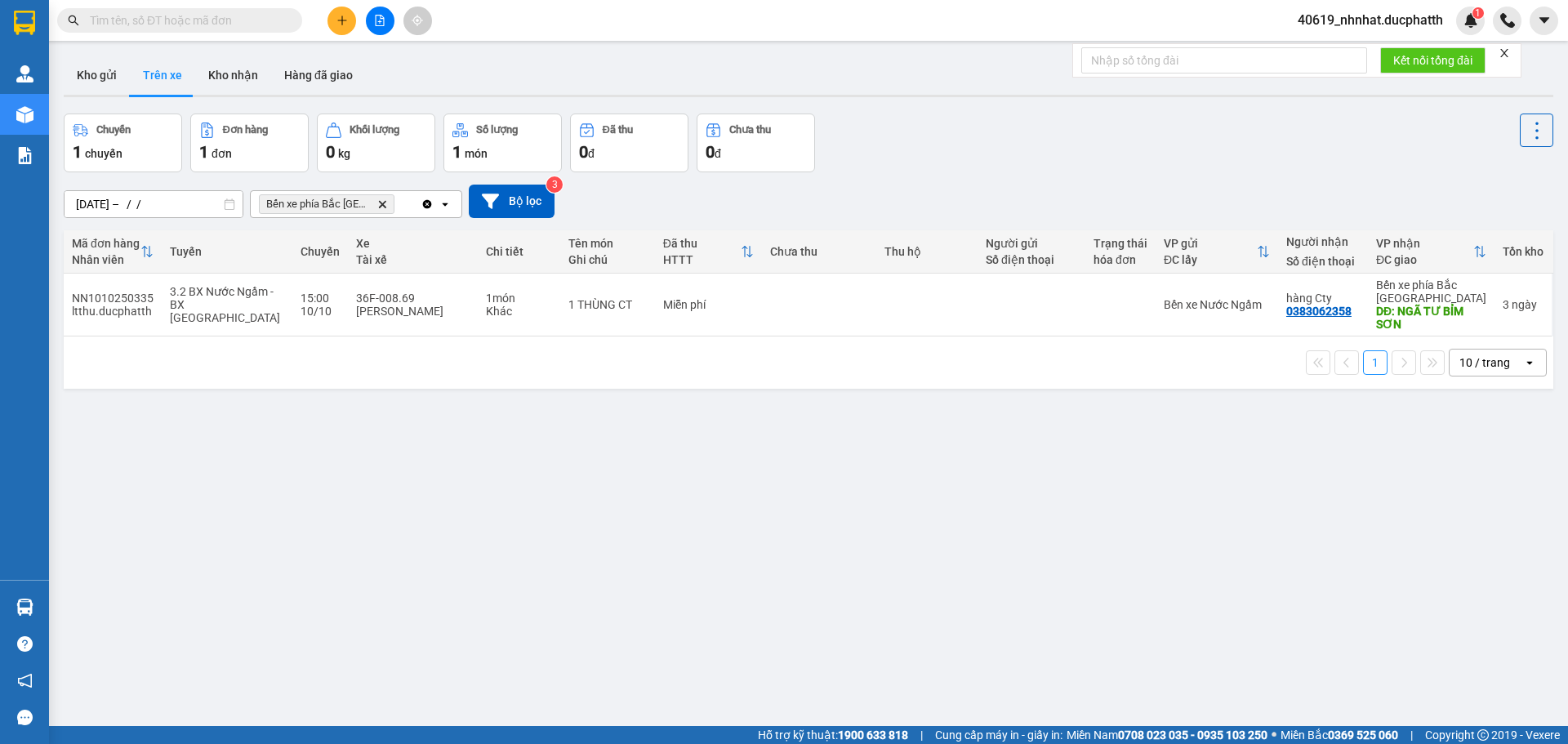
click at [739, 209] on div "[DATE] – / / Press the down arrow key to interact with the calendar and select …" at bounding box center [808, 202] width 1489 height 34
click at [187, 201] on input "[DATE] – / /" at bounding box center [153, 204] width 178 height 26
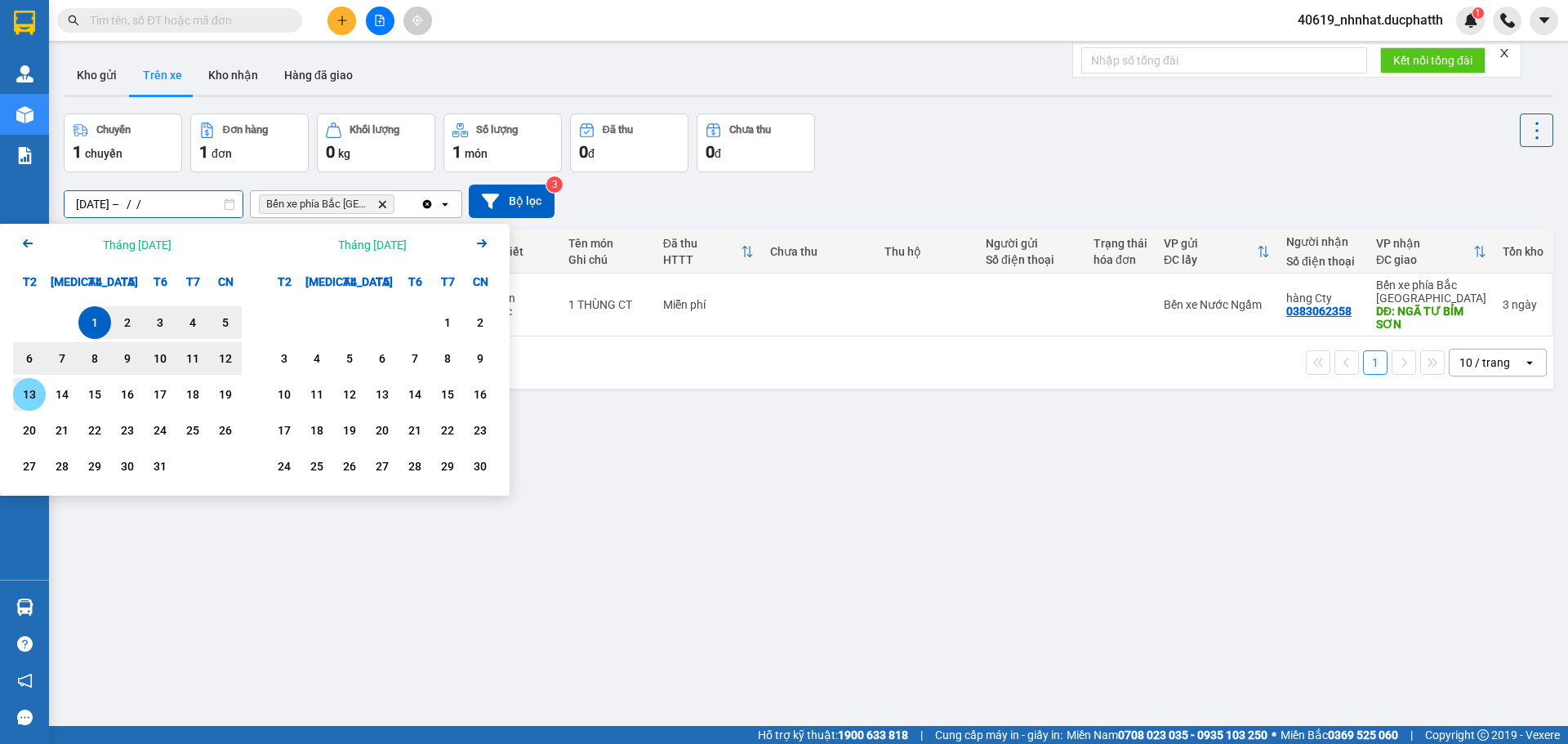
click at [31, 391] on div "13" at bounding box center [29, 395] width 23 height 20
type input "[DATE] – [DATE]"
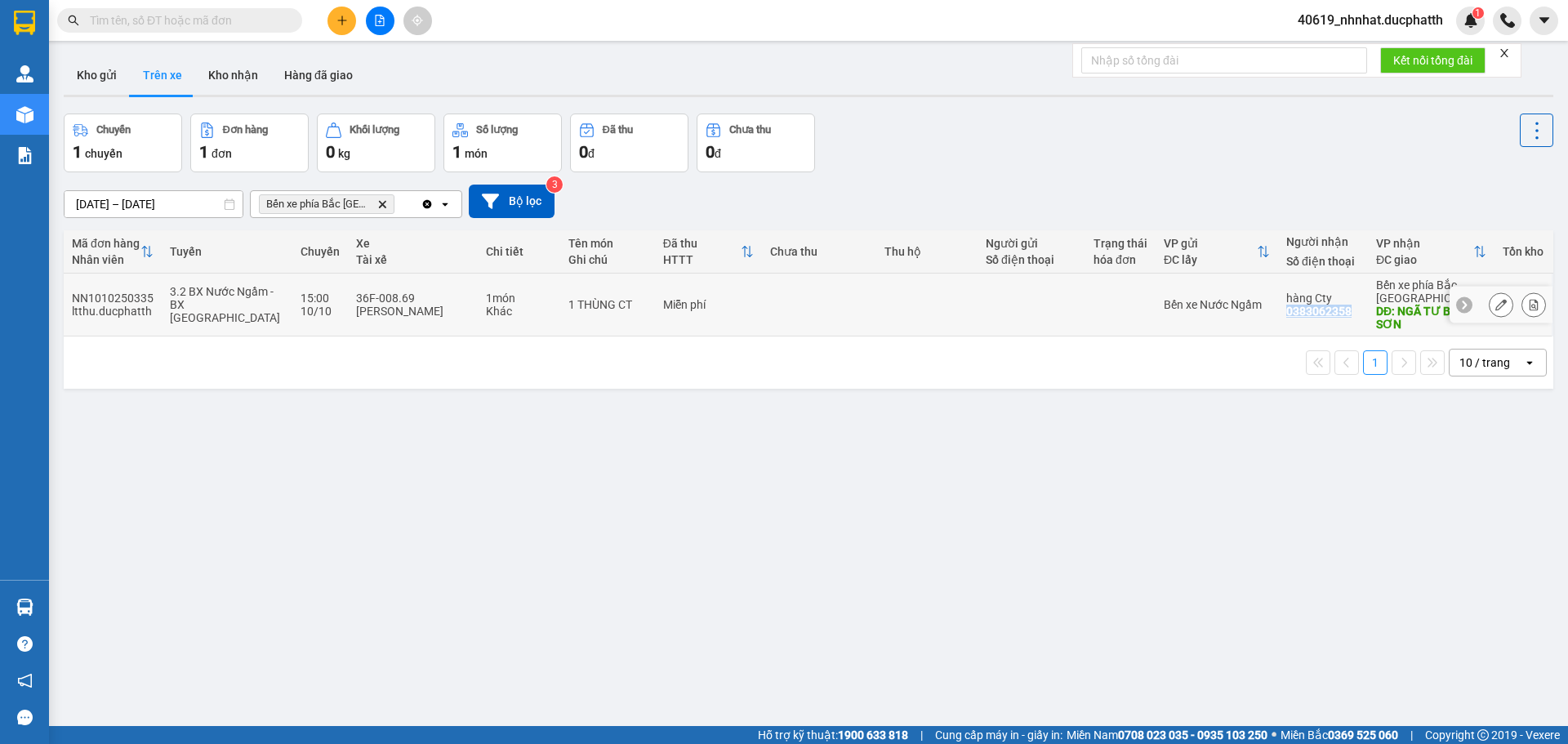
drag, startPoint x: 1343, startPoint y: 312, endPoint x: 1273, endPoint y: 311, distance: 70.0
click at [1278, 311] on td "hàng Cty 0383062358" at bounding box center [1322, 305] width 89 height 63
copy div "0383062358"
click at [224, 24] on input "text" at bounding box center [185, 20] width 193 height 18
paste input "0383062358"
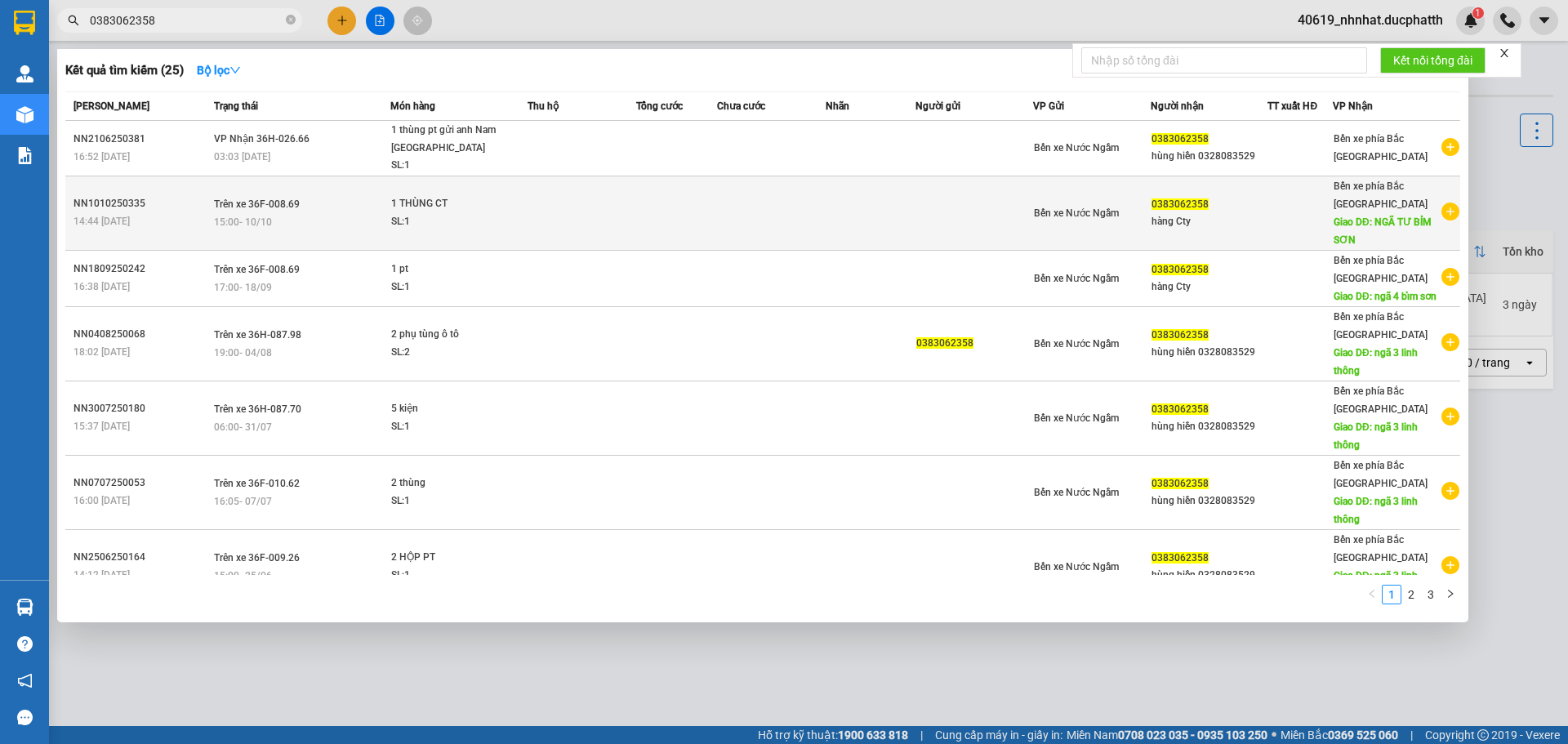
type input "0383062358"
click at [903, 218] on td at bounding box center [871, 213] width 90 height 74
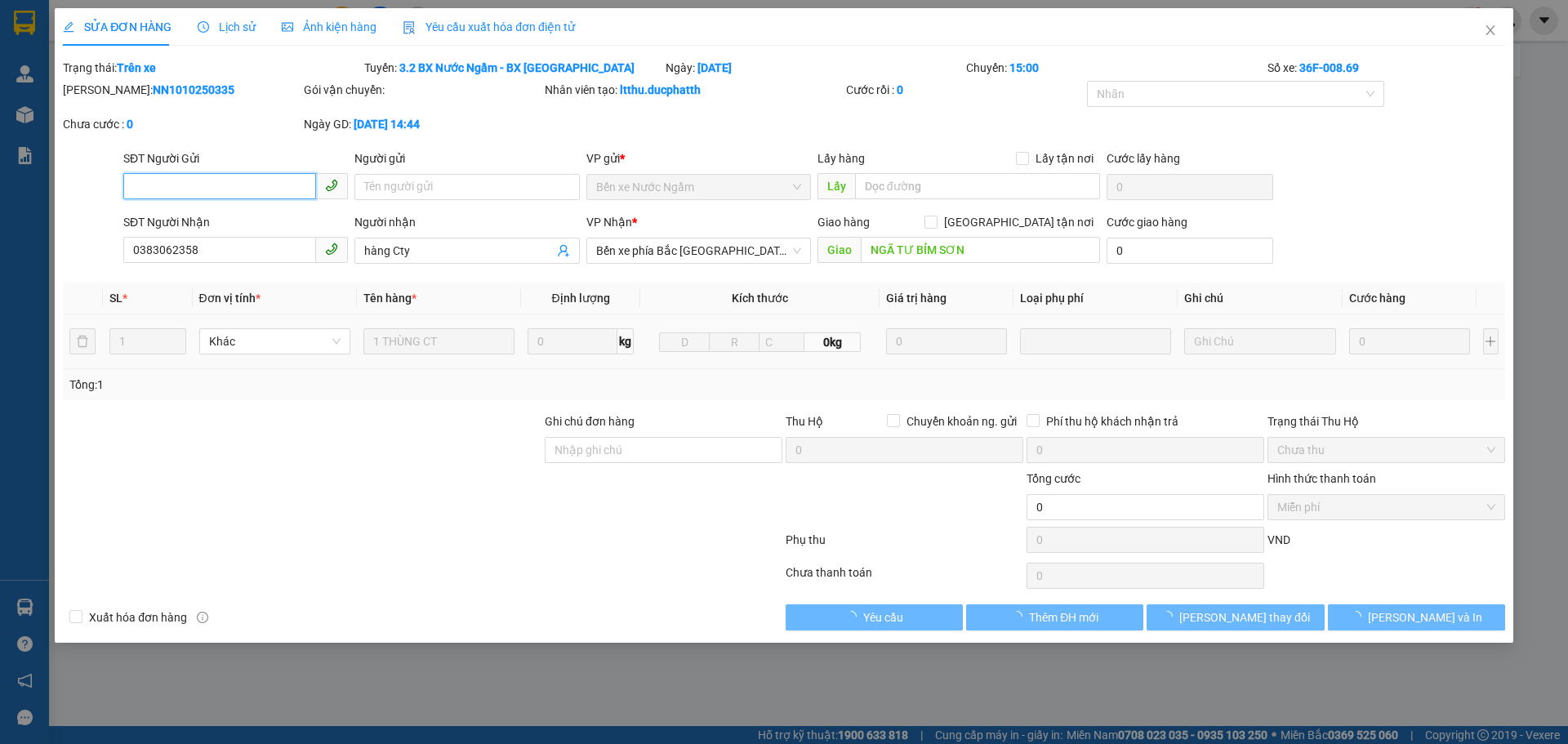
type input "0383062358"
type input "hàng Cty"
type input "NGÃ TƯ BỈM SƠN"
type input "0"
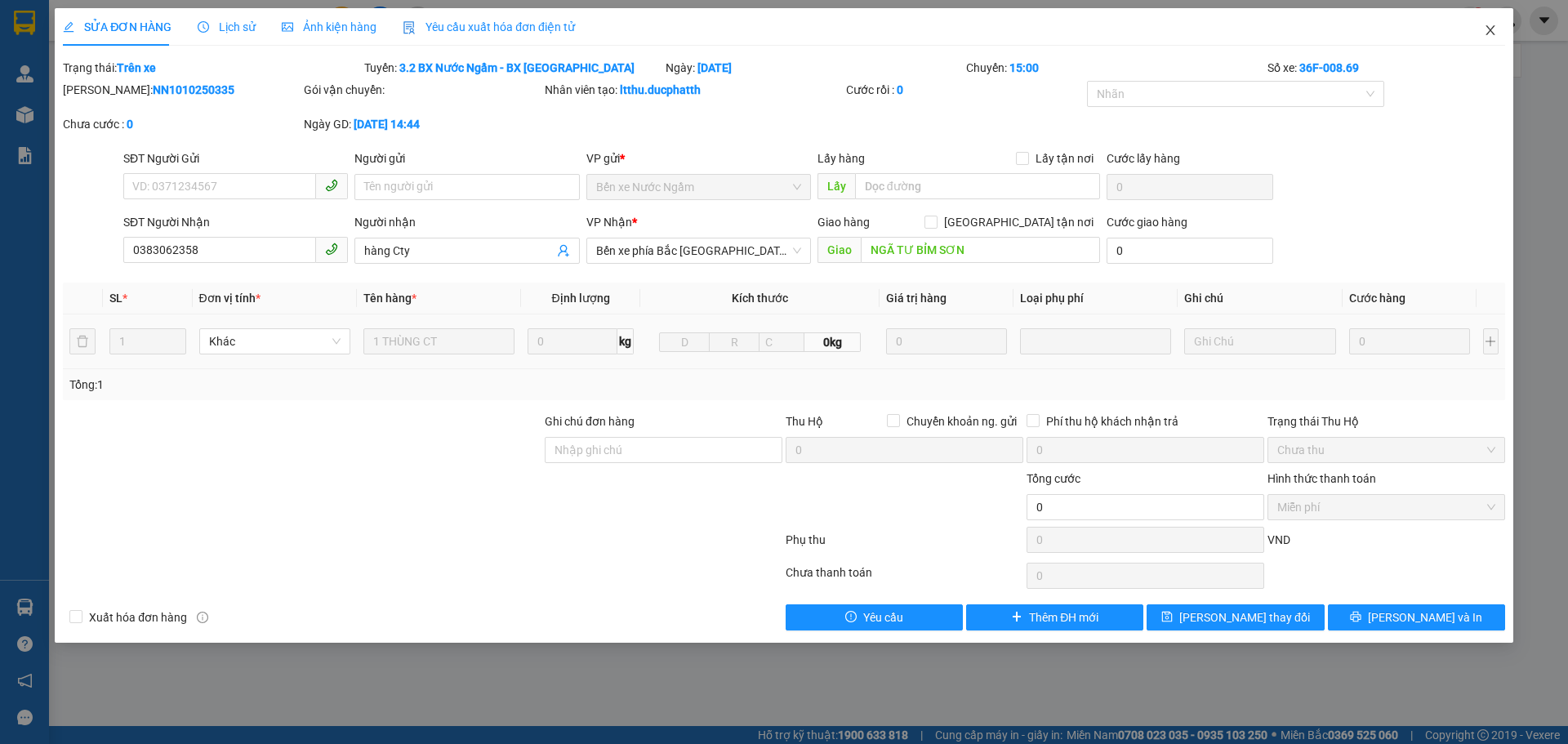
click at [1486, 34] on icon "close" at bounding box center [1490, 30] width 13 height 13
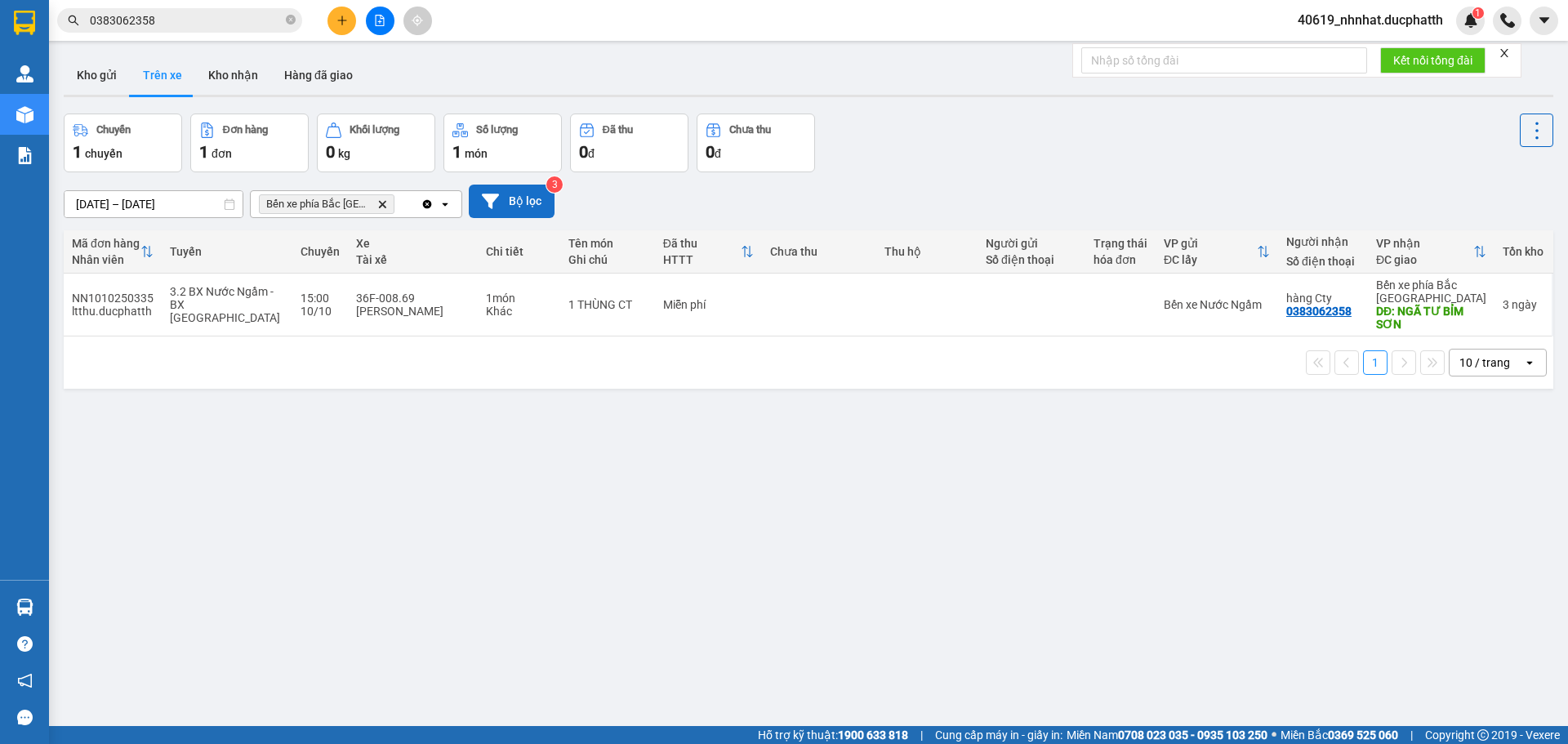
click at [503, 202] on button "Bộ lọc" at bounding box center [511, 202] width 86 height 34
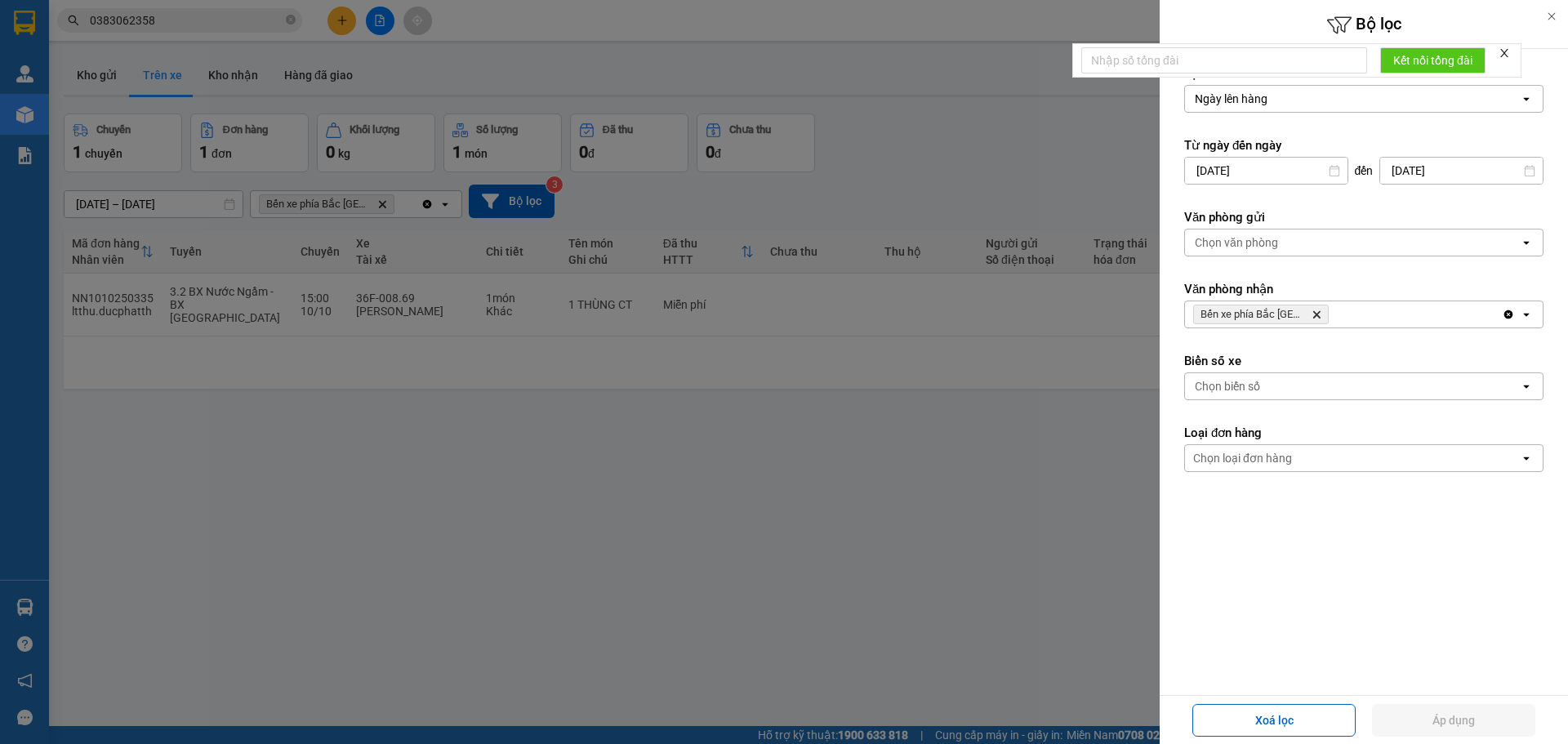
click at [718, 178] on div at bounding box center [784, 372] width 1568 height 744
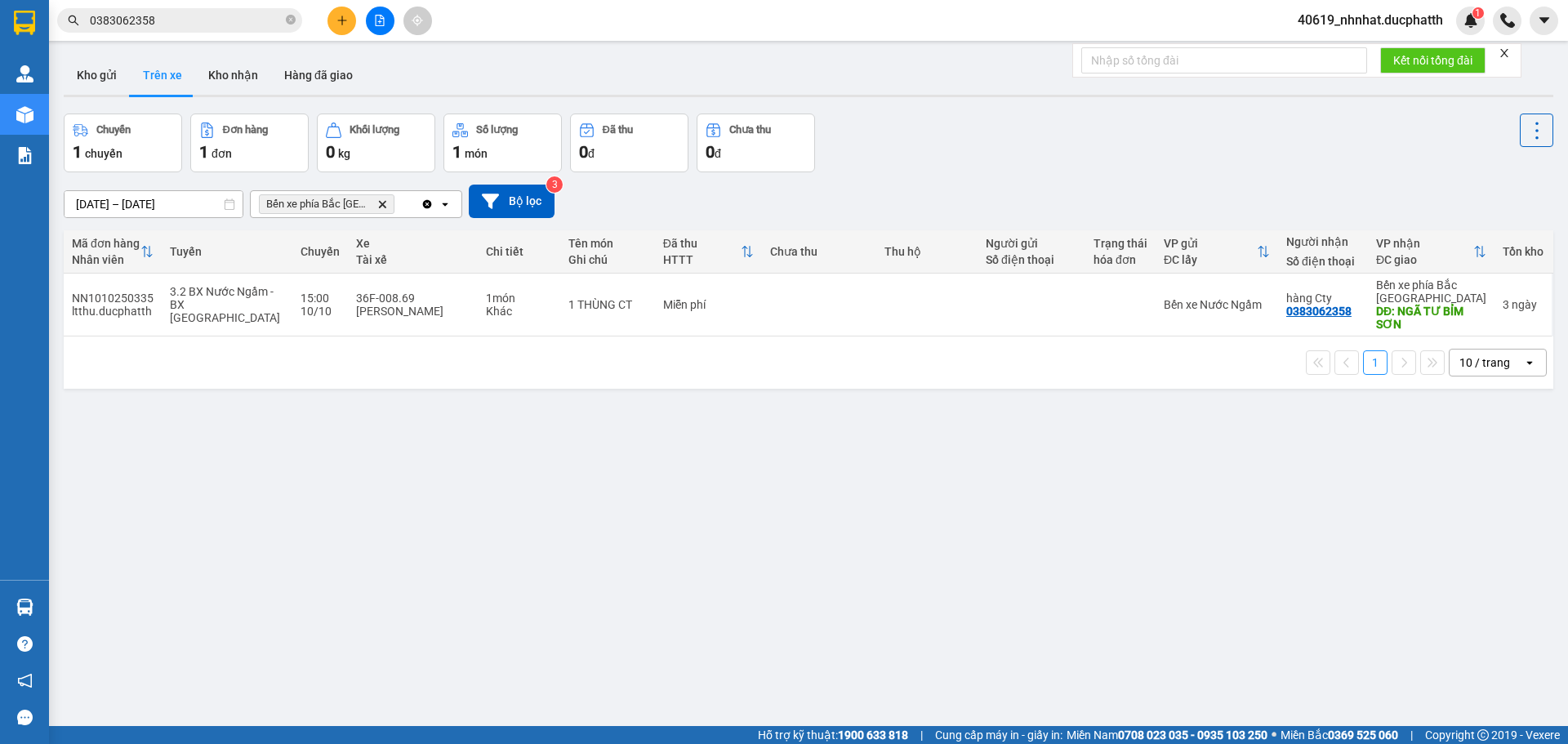
click at [383, 201] on icon "Delete" at bounding box center [382, 204] width 9 height 9
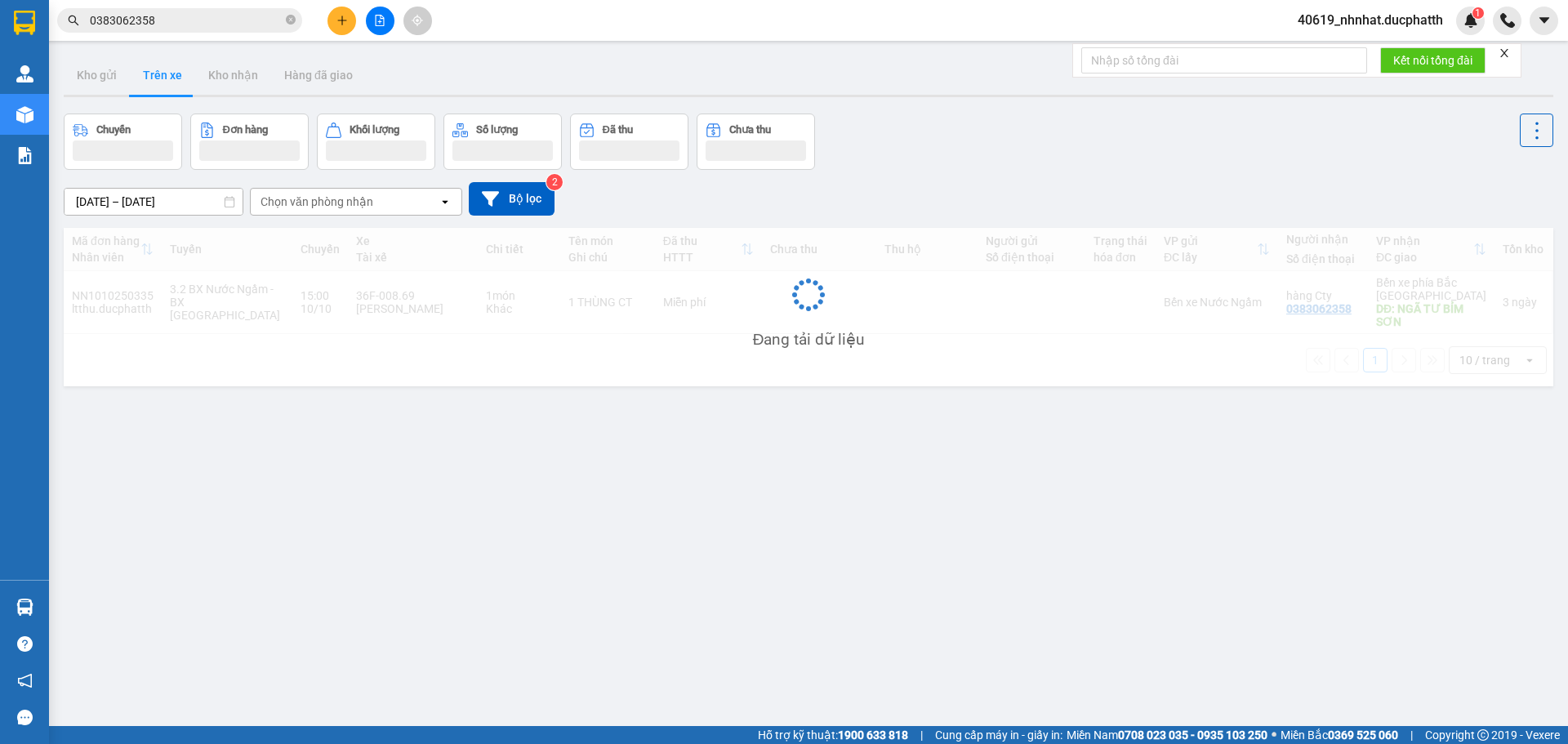
click at [370, 205] on div "Chọn văn phòng nhận" at bounding box center [317, 202] width 113 height 16
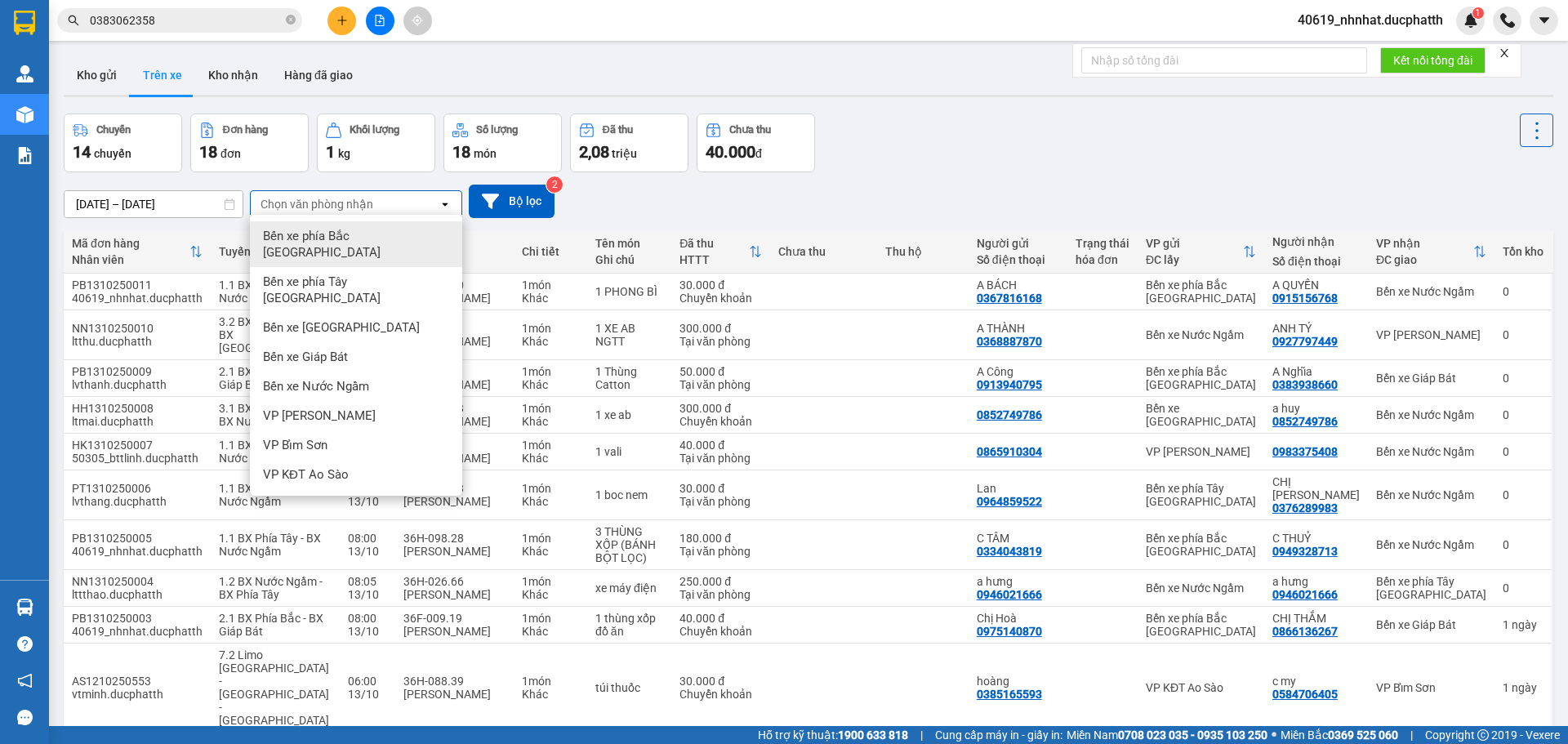
click at [348, 244] on div "Bến xe phía Bắc [GEOGRAPHIC_DATA]" at bounding box center [356, 244] width 213 height 46
